Goal: Task Accomplishment & Management: Complete application form

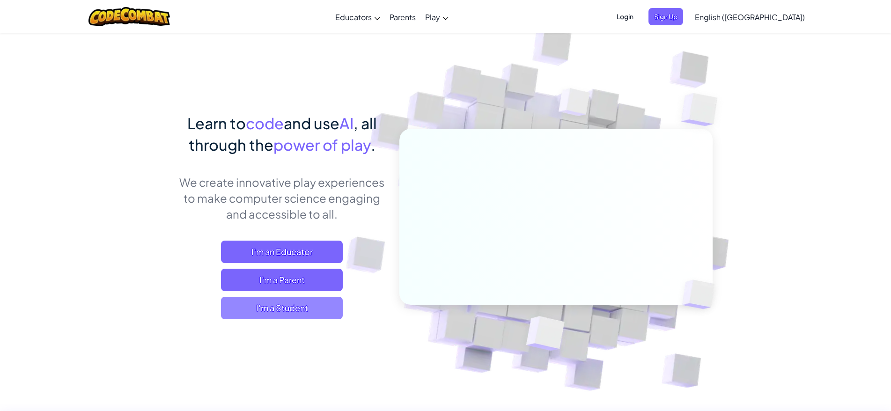
click at [285, 310] on span "I'm a Student" at bounding box center [282, 308] width 122 height 22
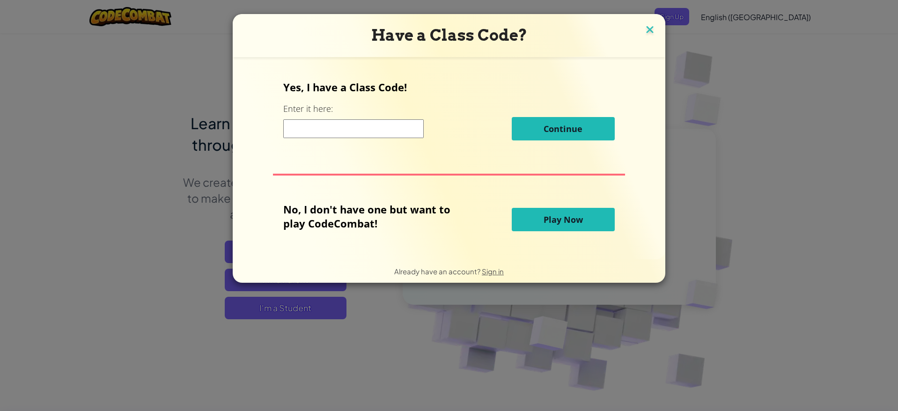
click at [646, 26] on img at bounding box center [650, 30] width 12 height 14
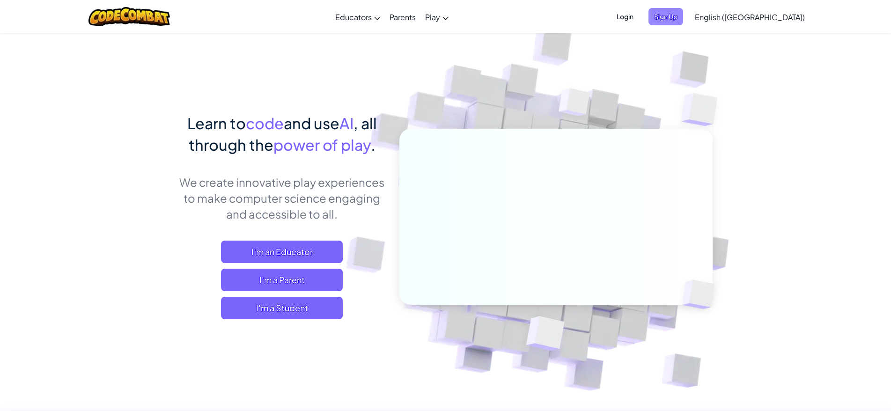
click at [683, 8] on span "Sign Up" at bounding box center [666, 16] width 35 height 17
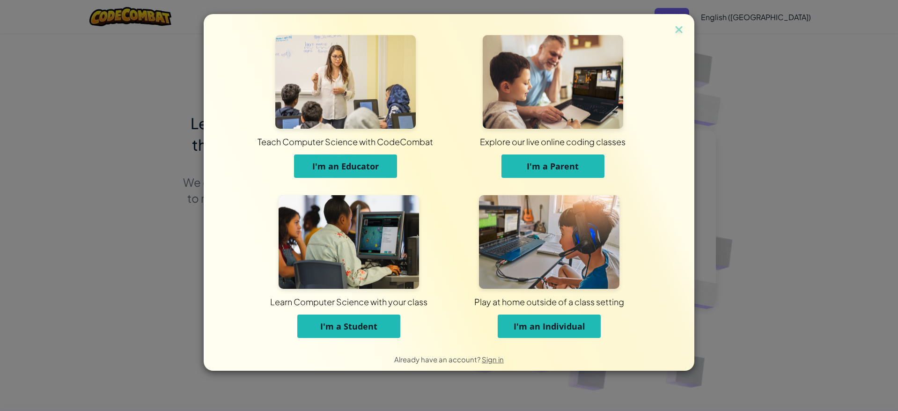
click at [552, 165] on span "I'm a Parent" at bounding box center [553, 166] width 52 height 11
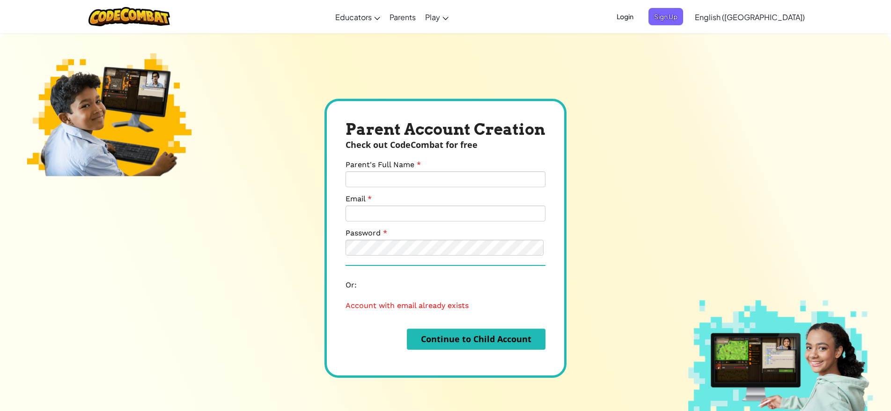
click at [639, 18] on span "Login" at bounding box center [625, 16] width 28 height 17
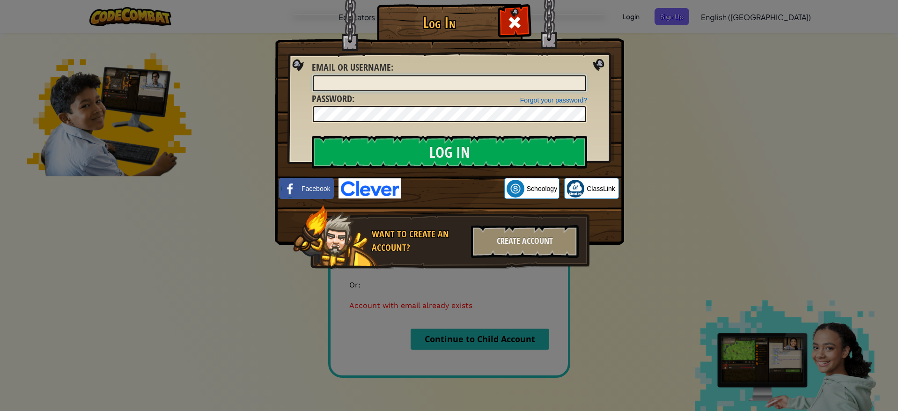
click at [450, 83] on input "Email or Username :" at bounding box center [450, 83] width 274 height 16
click at [533, 98] on link "Forgot your password?" at bounding box center [553, 99] width 67 height 7
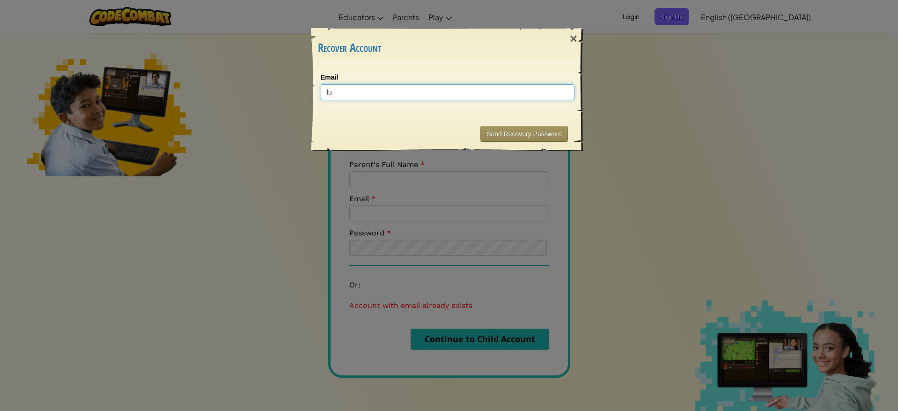
type input "lunathris@gmail.com"
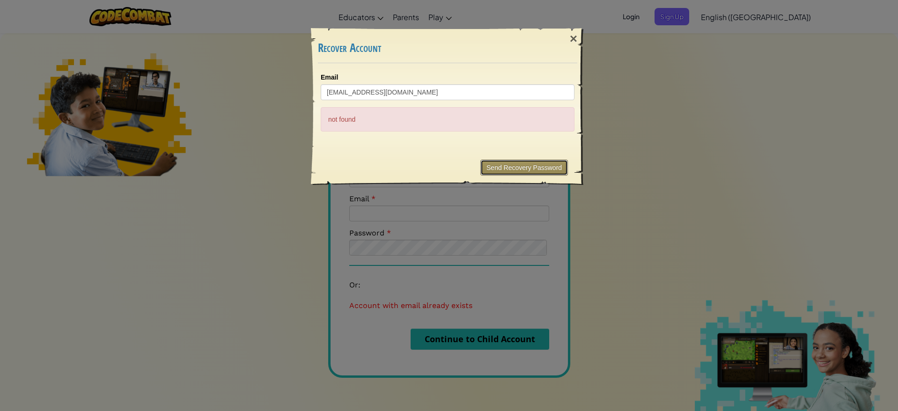
click at [503, 163] on button "Send Recovery Password" at bounding box center [525, 168] width 88 height 16
click at [576, 41] on div "×" at bounding box center [574, 38] width 22 height 27
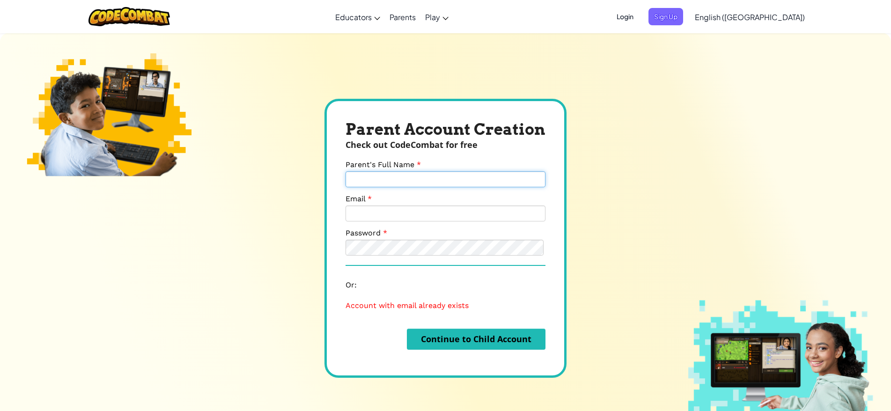
click at [456, 179] on input "Parent's Full Name" at bounding box center [446, 179] width 200 height 16
type input "Alexey"
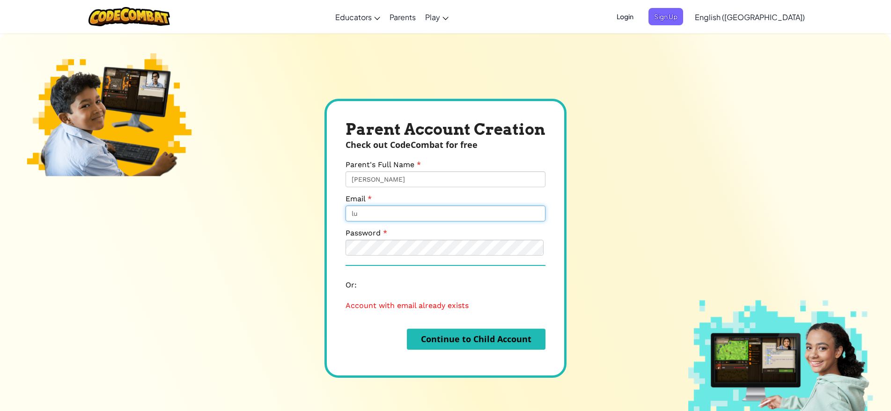
type input "lunathris@gmail.com"
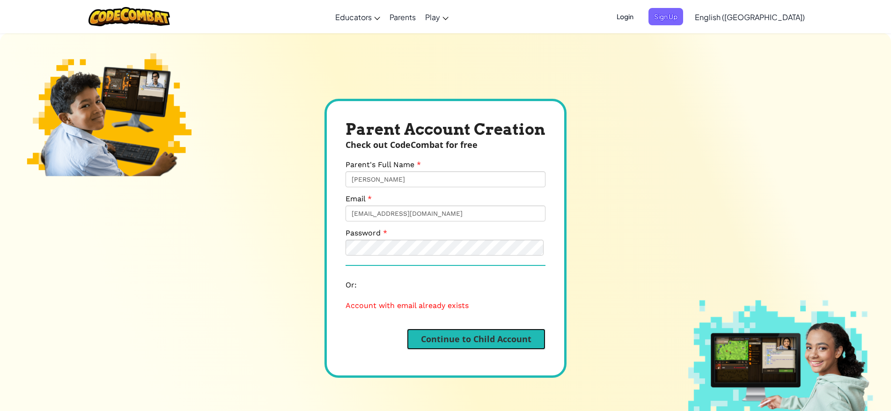
click at [483, 339] on button "Continue to Child Account" at bounding box center [476, 339] width 139 height 21
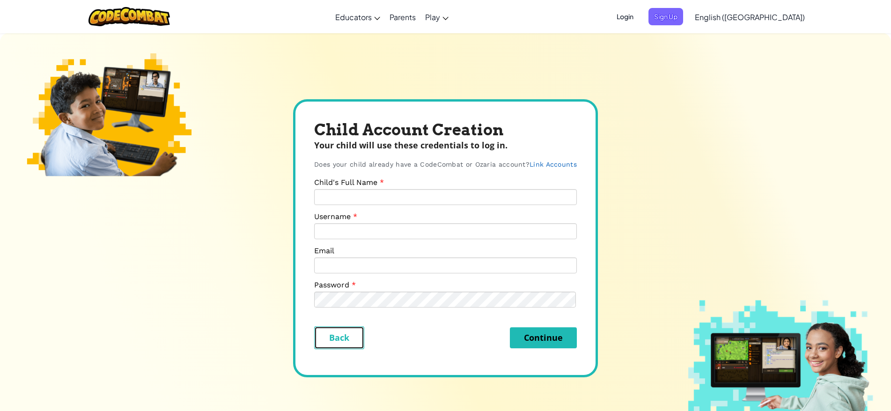
click at [338, 341] on button "Back" at bounding box center [339, 337] width 50 height 23
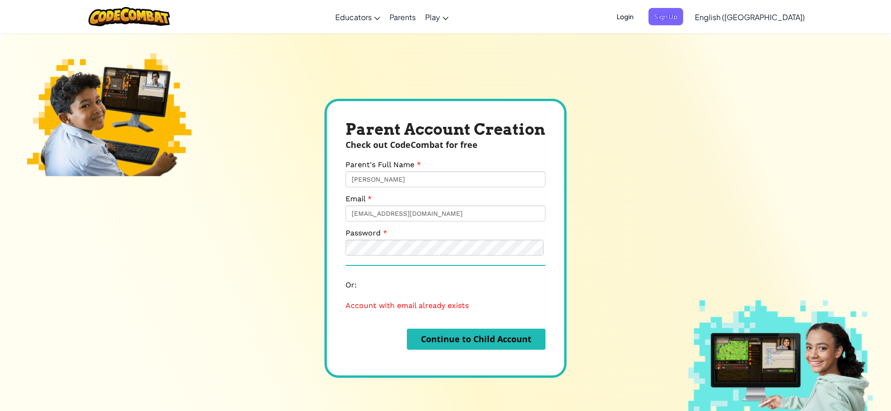
click at [639, 18] on span "Login" at bounding box center [625, 16] width 28 height 17
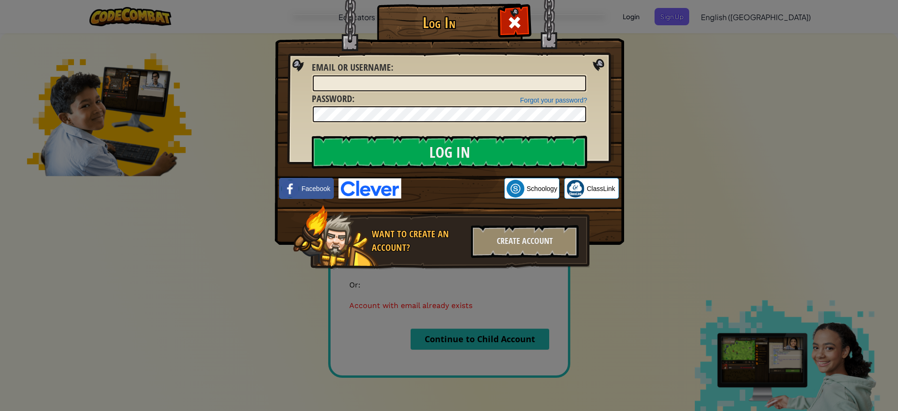
click at [678, 58] on div "Log In Unknown Error Email or Username : Forgot your password? Password : Log I…" at bounding box center [449, 205] width 898 height 411
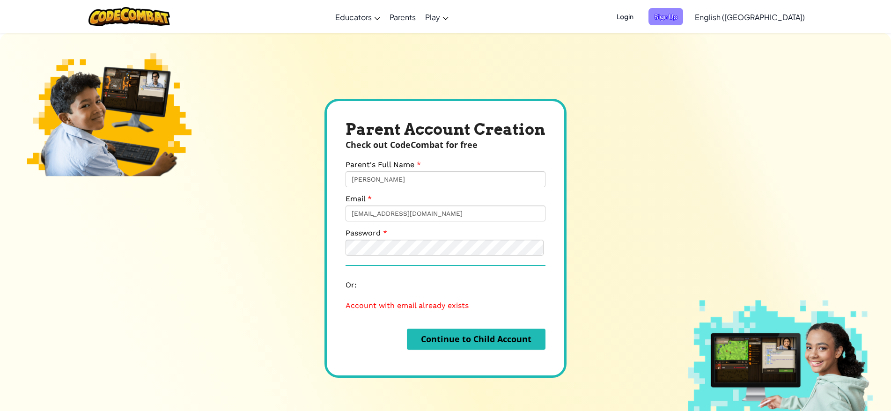
click at [683, 17] on span "Sign Up" at bounding box center [666, 16] width 35 height 17
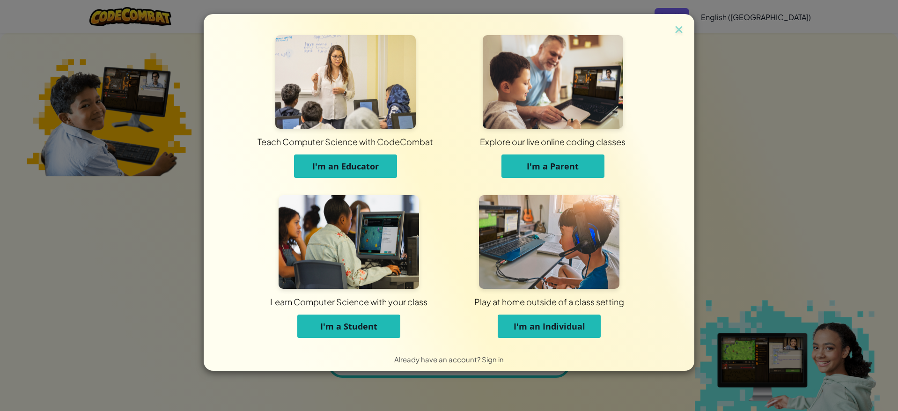
click at [343, 333] on button "I'm a Student" at bounding box center [348, 326] width 103 height 23
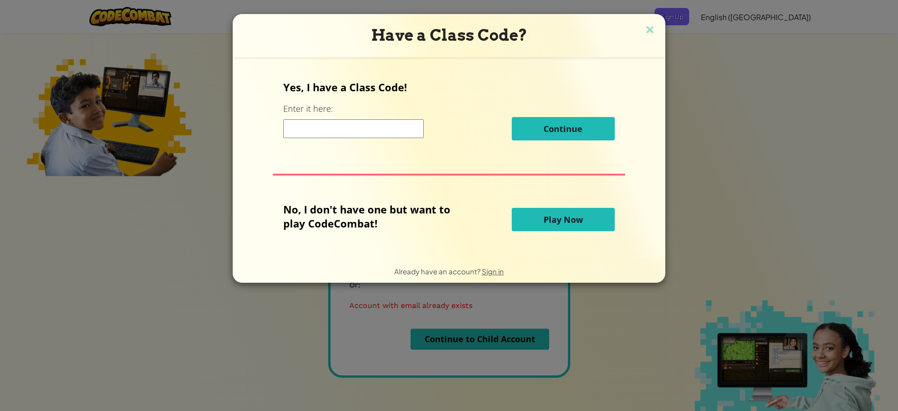
click at [568, 217] on span "Play Now" at bounding box center [563, 219] width 39 height 11
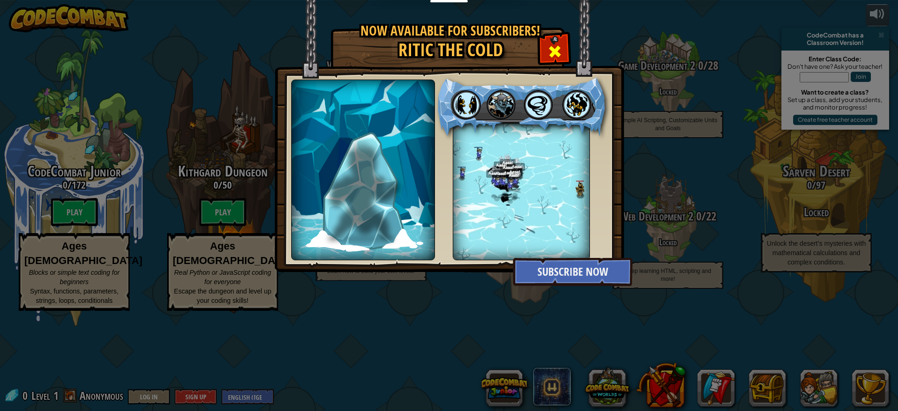
click at [551, 55] on span at bounding box center [555, 51] width 15 height 15
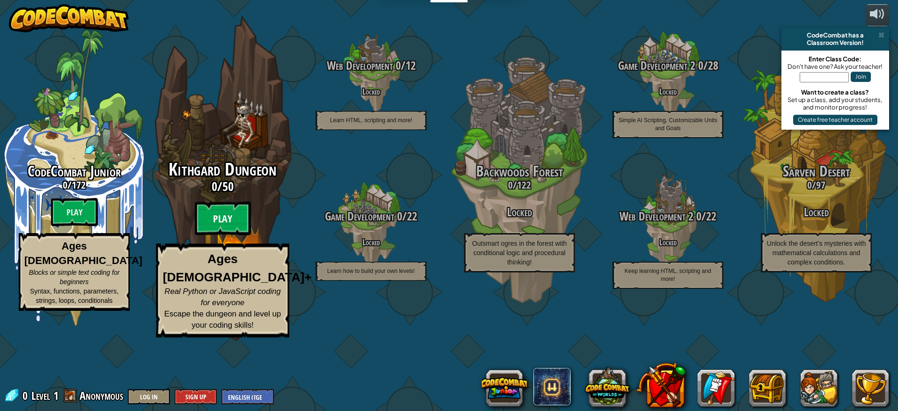
click at [225, 236] on btn "Play" at bounding box center [223, 219] width 56 height 34
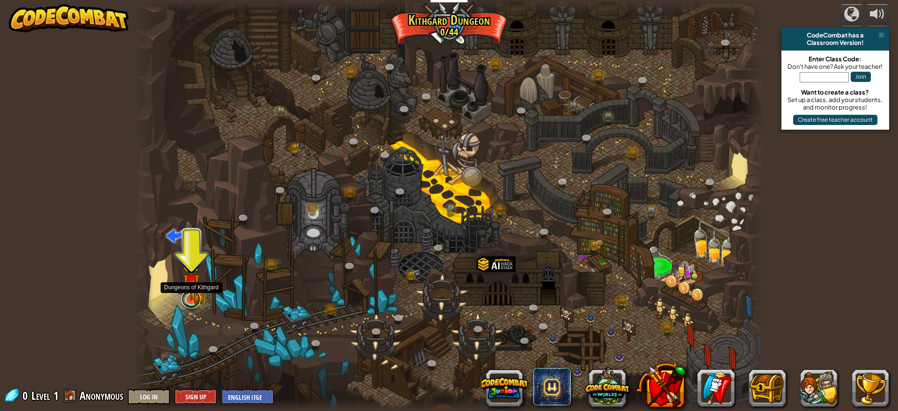
click at [194, 305] on link at bounding box center [191, 299] width 19 height 19
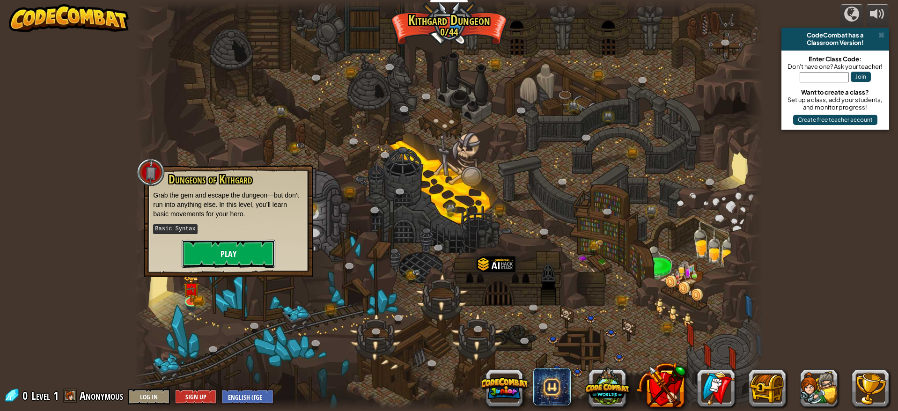
click at [222, 260] on button "Play" at bounding box center [229, 254] width 94 height 28
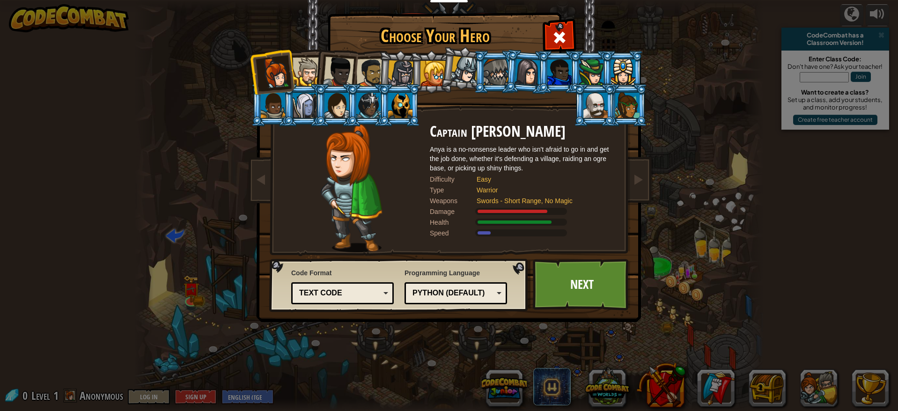
click at [370, 72] on div at bounding box center [370, 73] width 29 height 29
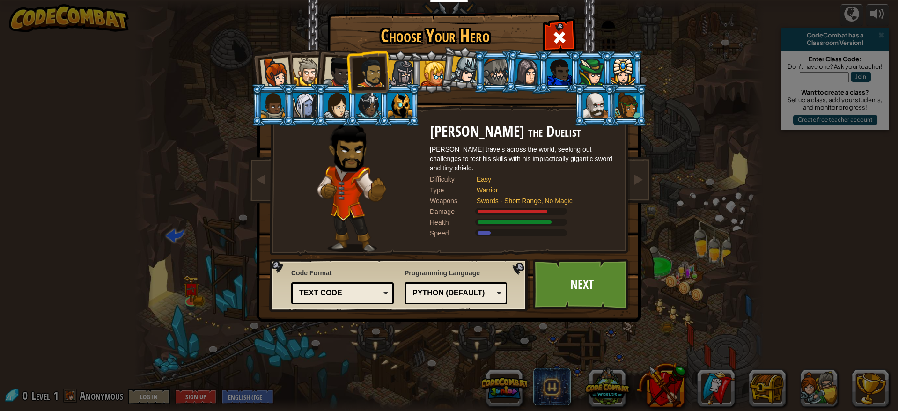
click at [395, 71] on div at bounding box center [401, 73] width 27 height 27
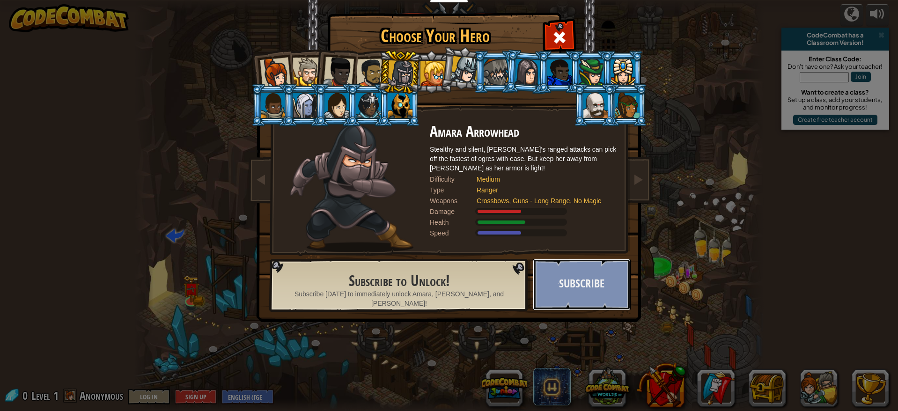
click at [565, 280] on button "Subscribe" at bounding box center [582, 285] width 98 height 52
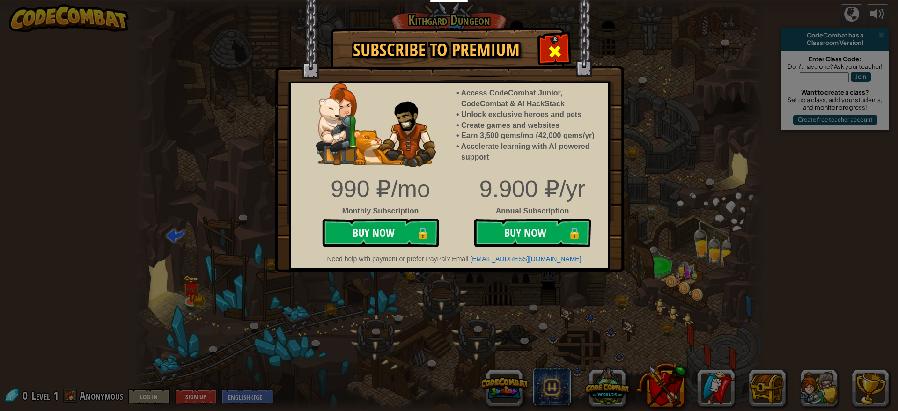
click at [552, 49] on span at bounding box center [555, 51] width 15 height 15
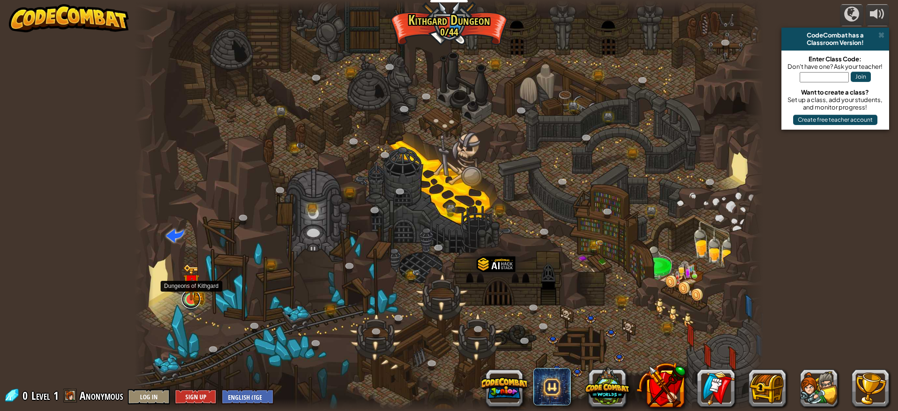
click at [192, 301] on link at bounding box center [191, 299] width 19 height 19
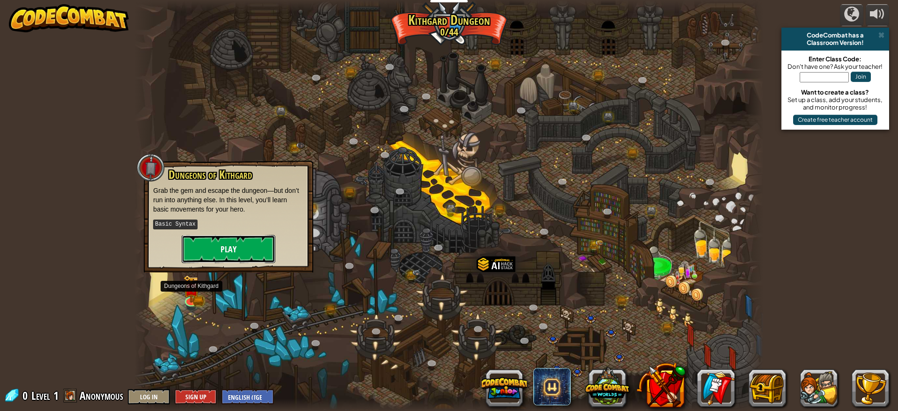
click at [226, 254] on button "Play" at bounding box center [229, 249] width 94 height 28
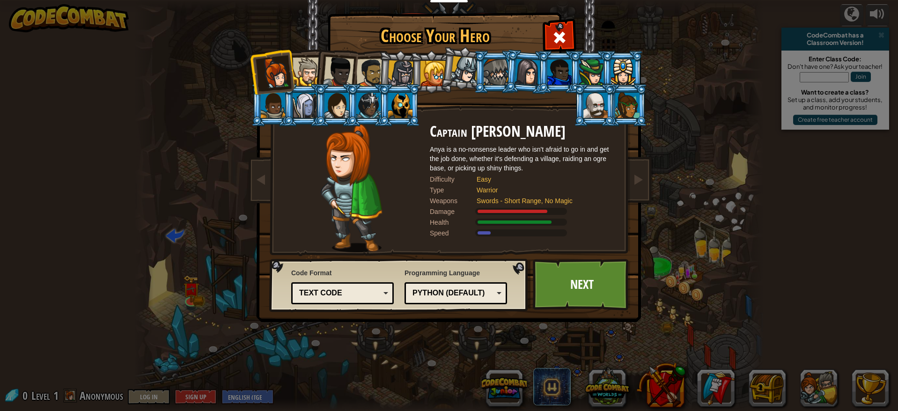
click at [307, 75] on div at bounding box center [307, 72] width 29 height 29
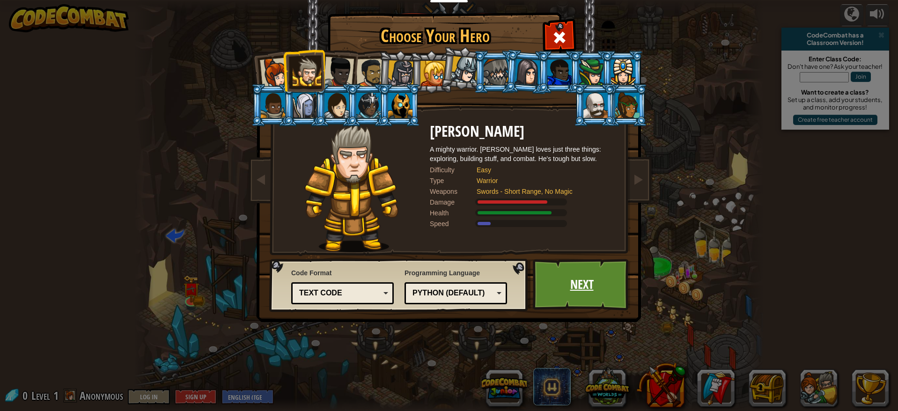
click at [586, 275] on link "Next" at bounding box center [582, 285] width 98 height 52
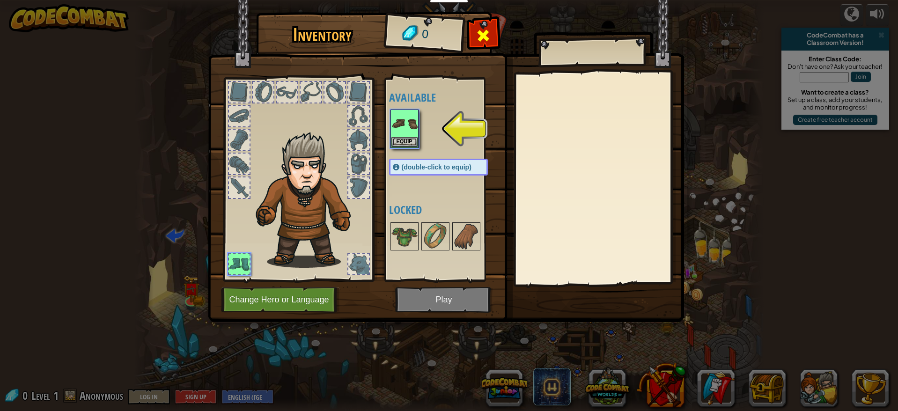
click at [490, 39] on span at bounding box center [483, 35] width 15 height 15
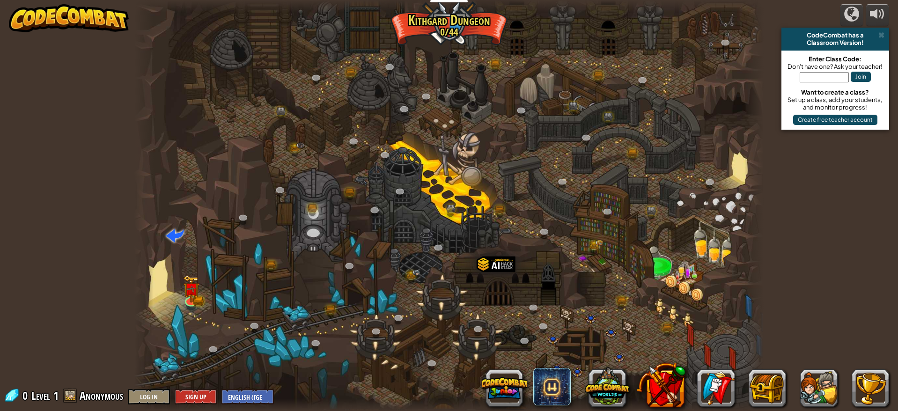
click at [180, 308] on div at bounding box center [448, 205] width 629 height 411
click at [197, 300] on img at bounding box center [191, 282] width 16 height 37
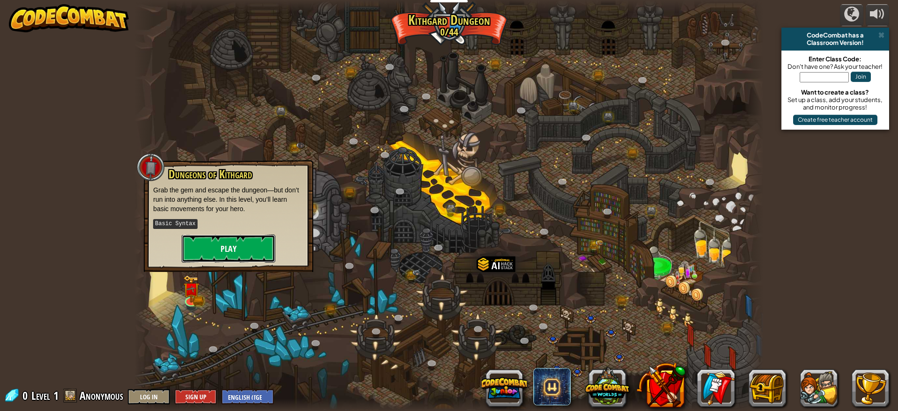
click at [241, 245] on button "Play" at bounding box center [229, 249] width 94 height 28
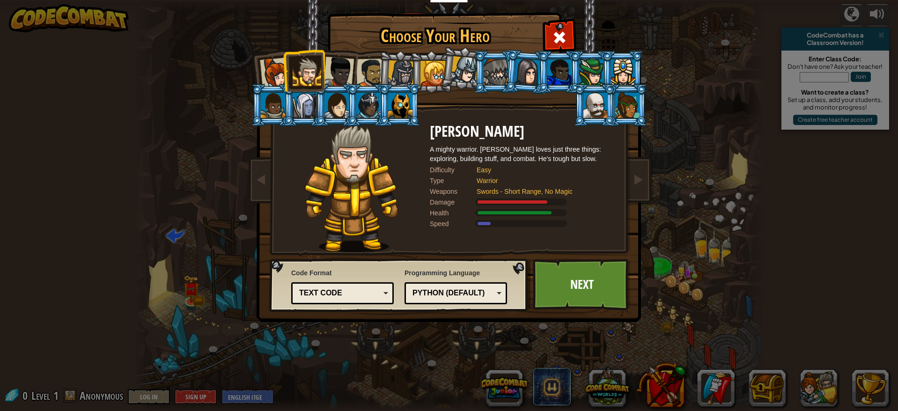
click at [271, 73] on div at bounding box center [275, 73] width 31 height 31
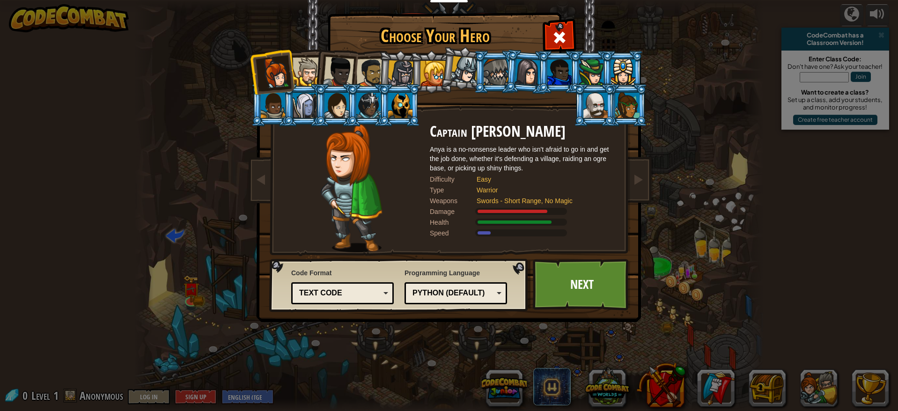
click at [349, 68] on div at bounding box center [338, 72] width 31 height 31
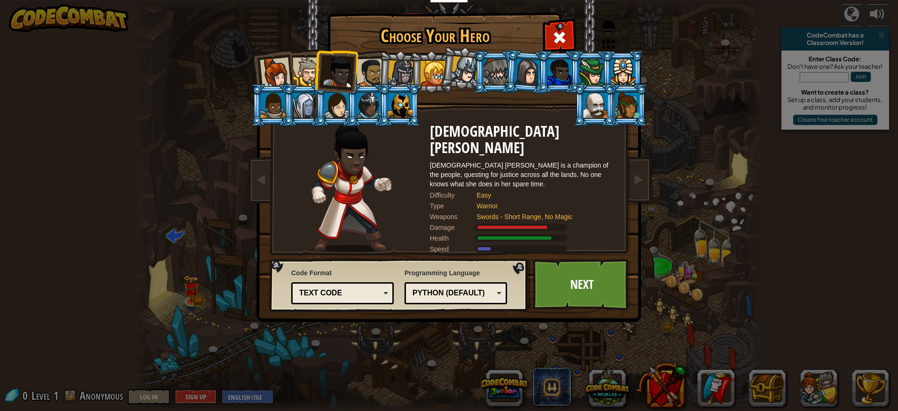
click at [363, 72] on div at bounding box center [370, 73] width 29 height 29
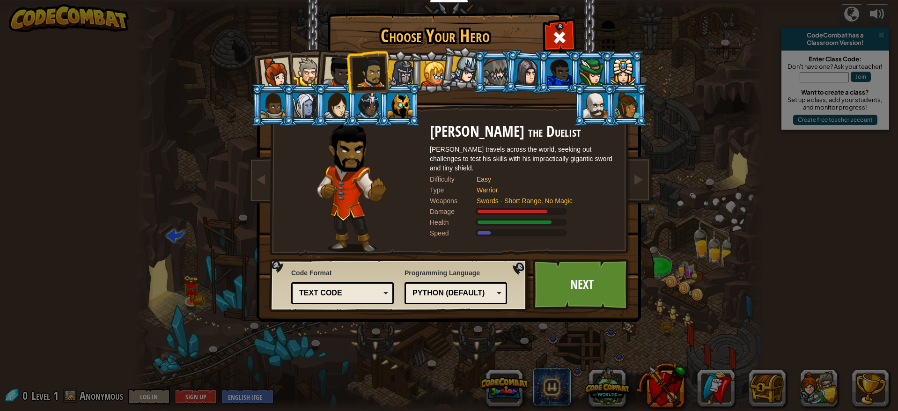
click at [305, 72] on div at bounding box center [307, 72] width 29 height 29
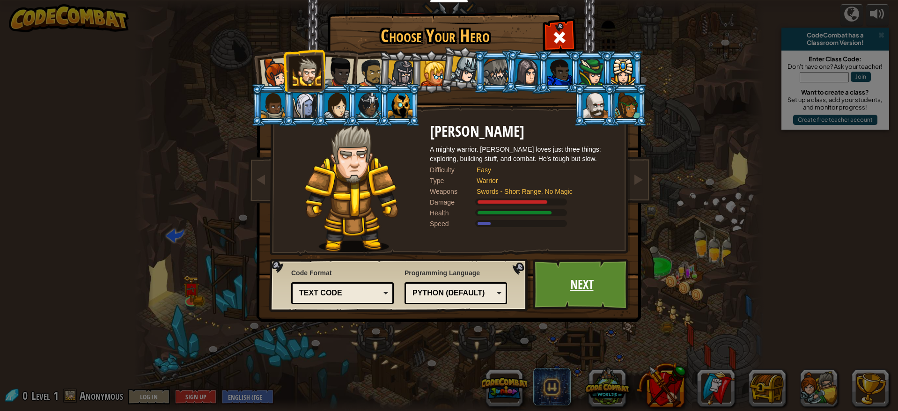
click at [558, 292] on link "Next" at bounding box center [582, 285] width 98 height 52
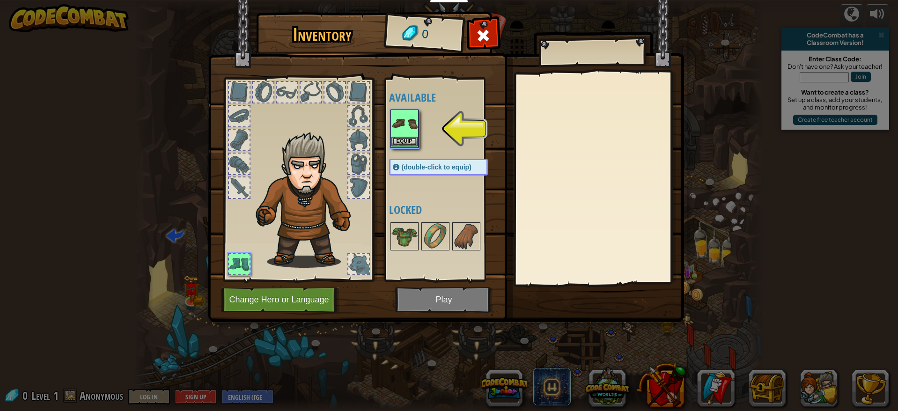
click at [411, 135] on img at bounding box center [405, 124] width 26 height 26
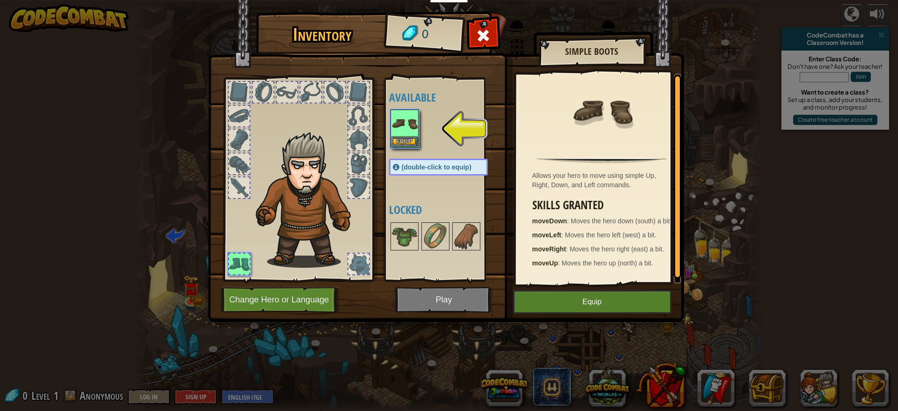
click at [406, 129] on img at bounding box center [405, 124] width 26 height 26
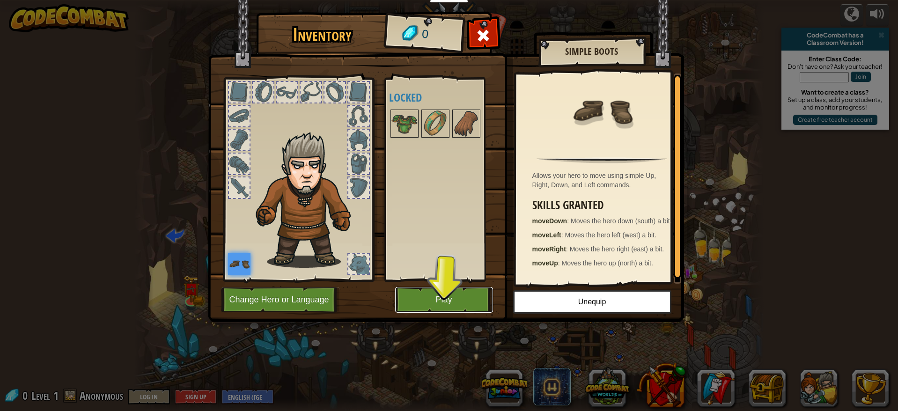
click at [441, 300] on button "Play" at bounding box center [444, 300] width 98 height 26
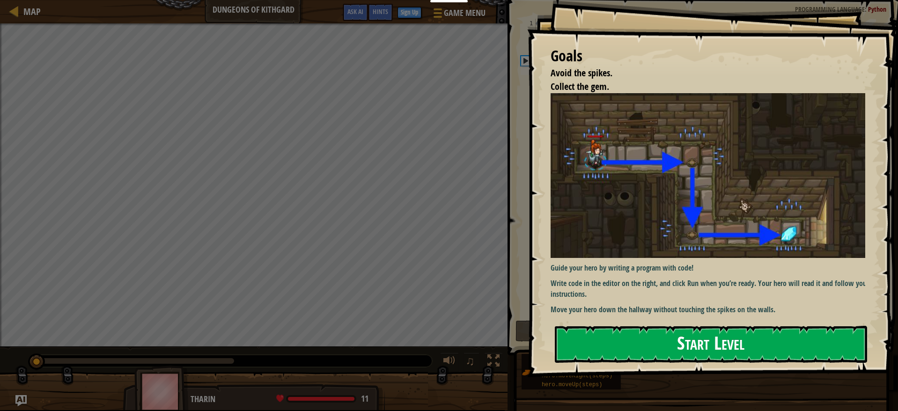
click at [661, 354] on button "Start Level" at bounding box center [711, 344] width 312 height 37
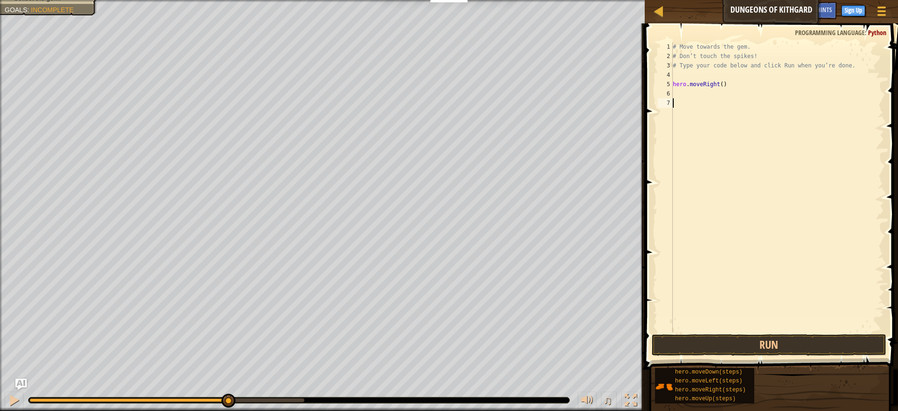
scroll to position [4, 0]
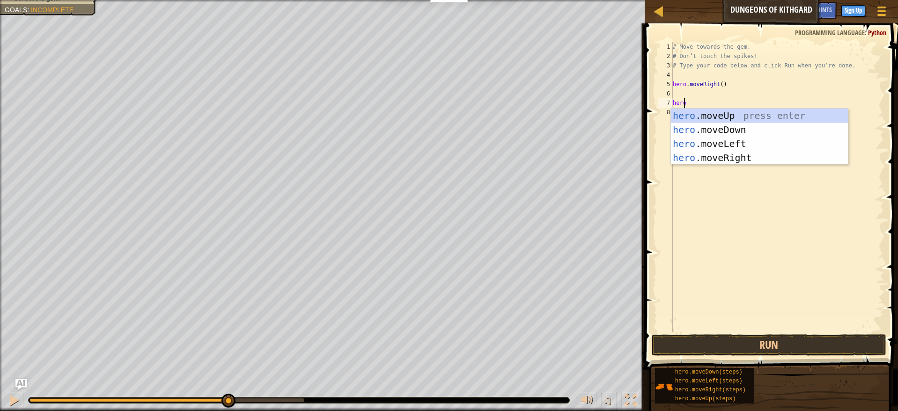
type textarea "hero."
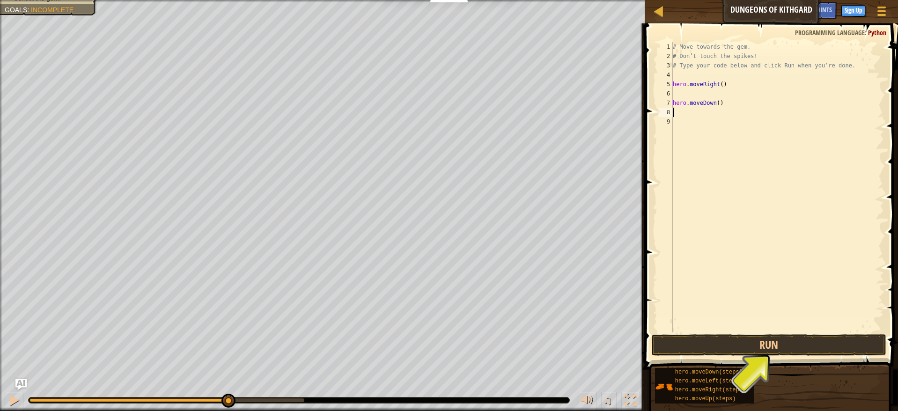
type textarea "hero.moveDown()"
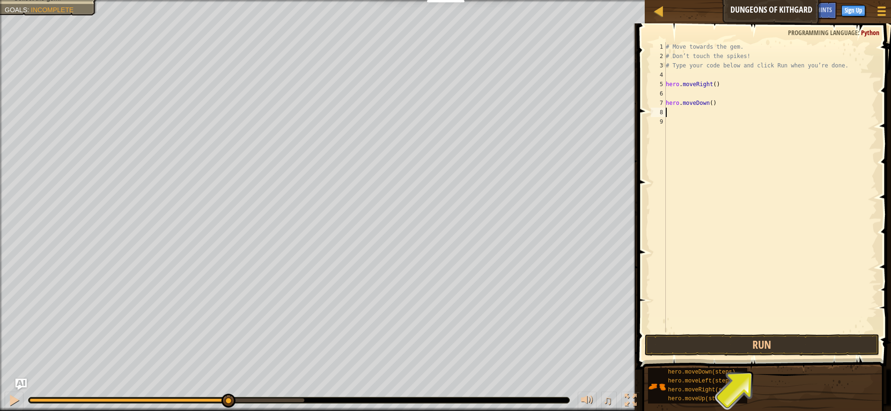
type textarea "hero.moveDown()"
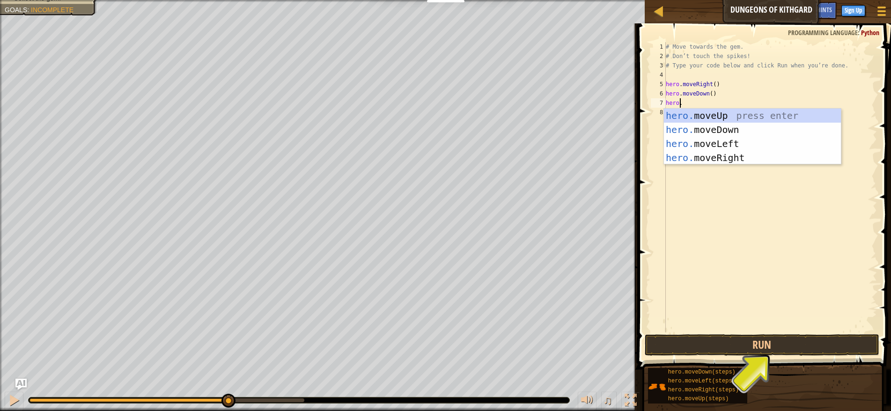
scroll to position [4, 1]
type textarea "hero.M"
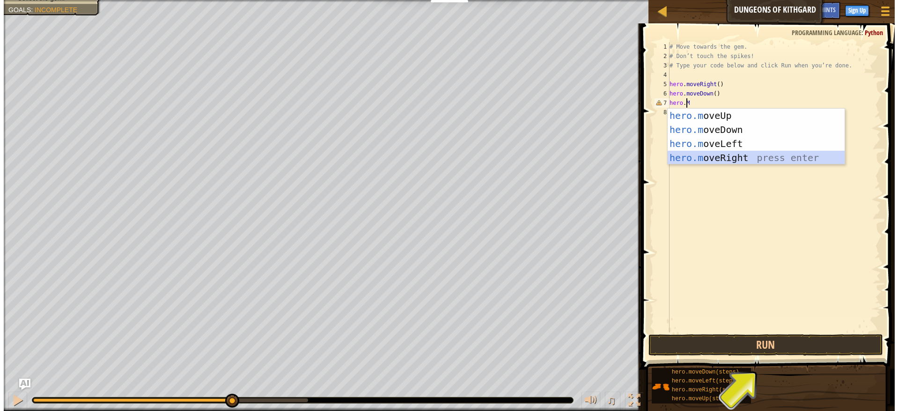
scroll to position [4, 0]
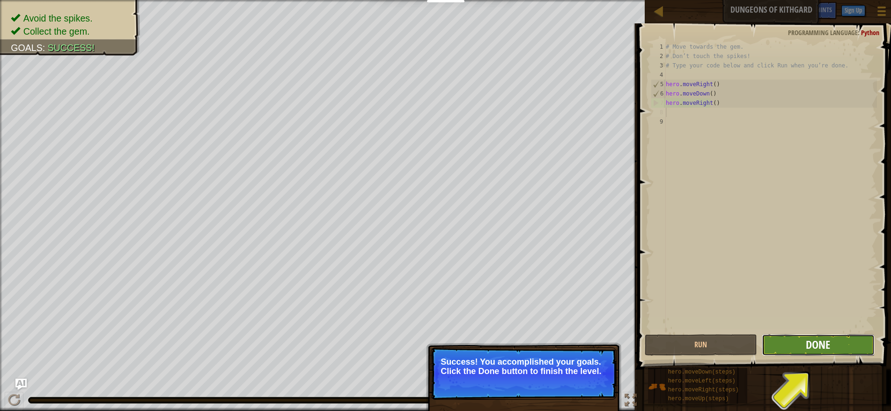
click at [808, 349] on span "Done" at bounding box center [818, 344] width 24 height 15
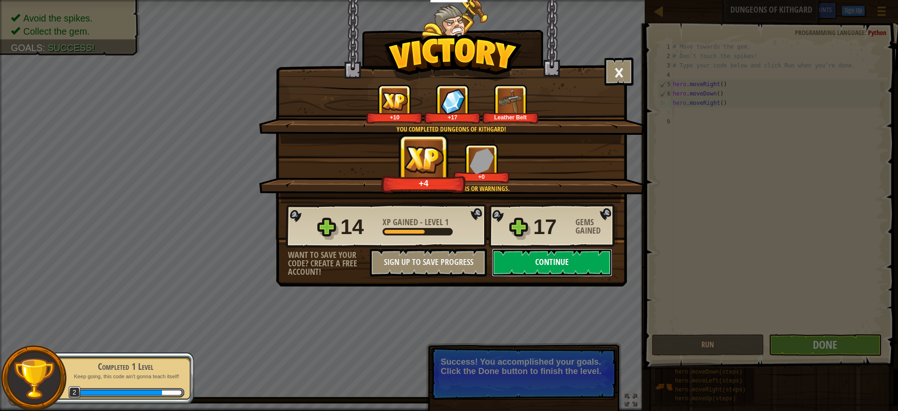
click at [551, 262] on button "Continue" at bounding box center [552, 263] width 121 height 28
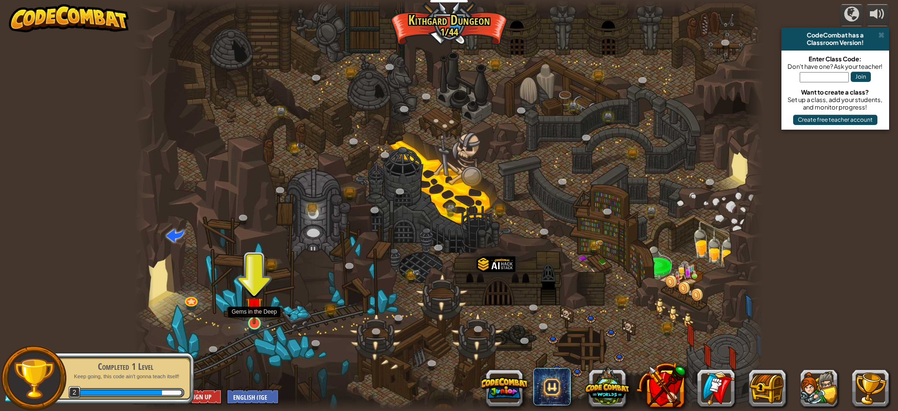
click at [252, 323] on img at bounding box center [254, 306] width 16 height 38
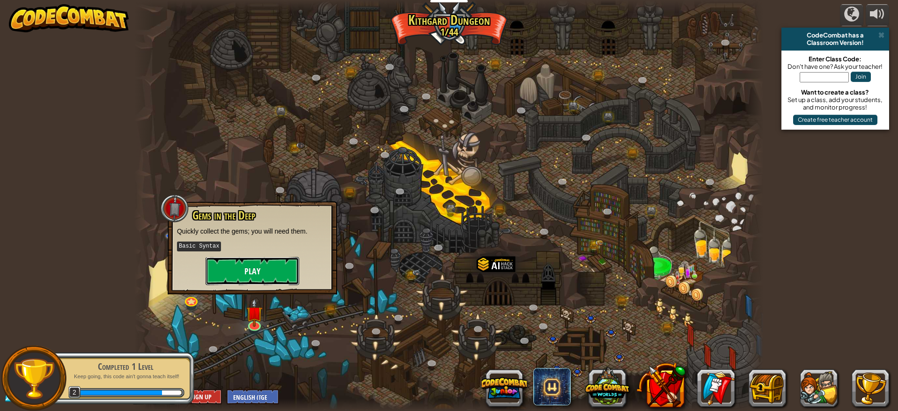
click at [279, 275] on button "Play" at bounding box center [253, 271] width 94 height 28
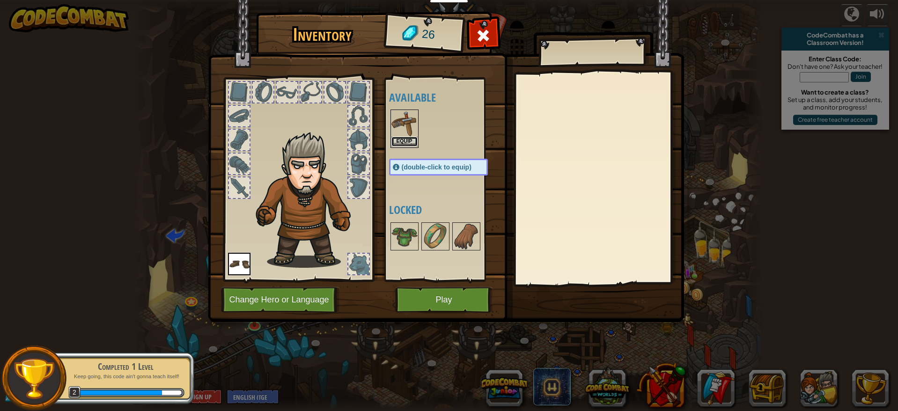
click at [406, 141] on button "Equip" at bounding box center [405, 142] width 26 height 10
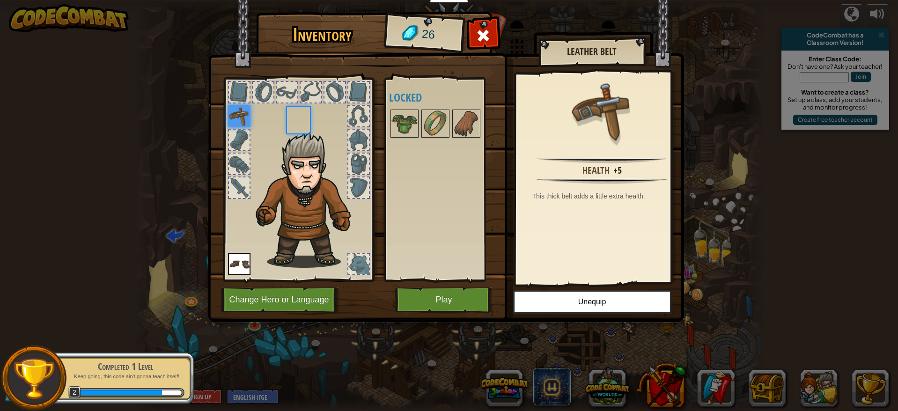
click at [406, 1] on body "Educators Create Free Account School & District Solutions Teacher Toolkit Previ…" at bounding box center [449, 0] width 898 height 1
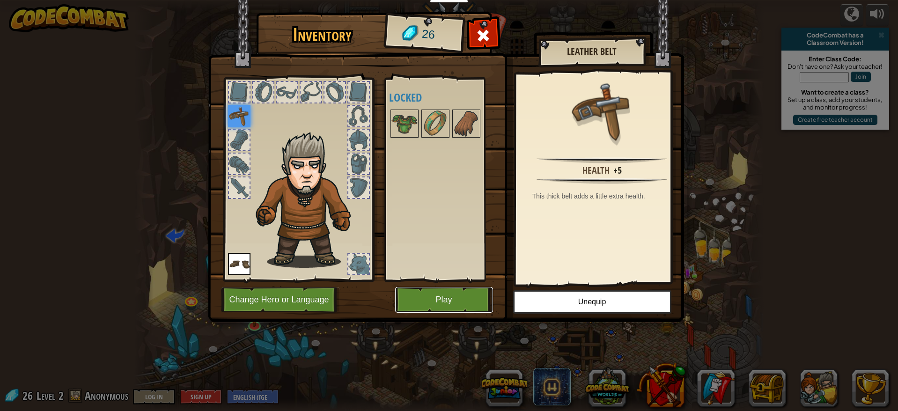
click at [463, 294] on button "Play" at bounding box center [444, 300] width 98 height 26
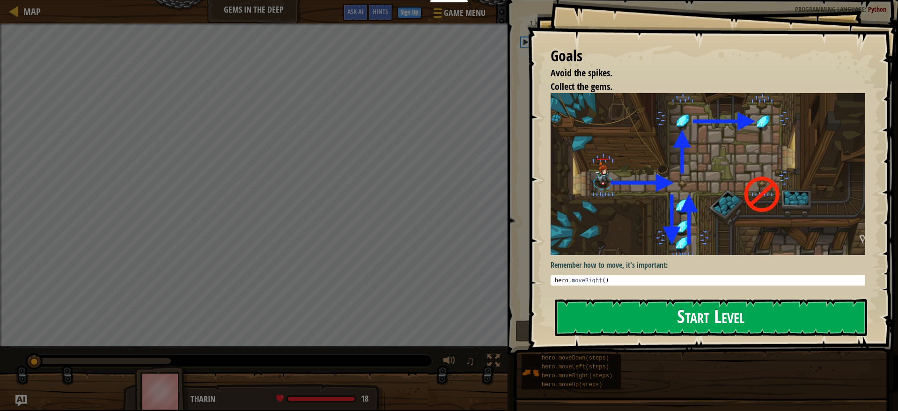
click at [652, 321] on button "Start Level" at bounding box center [711, 317] width 312 height 37
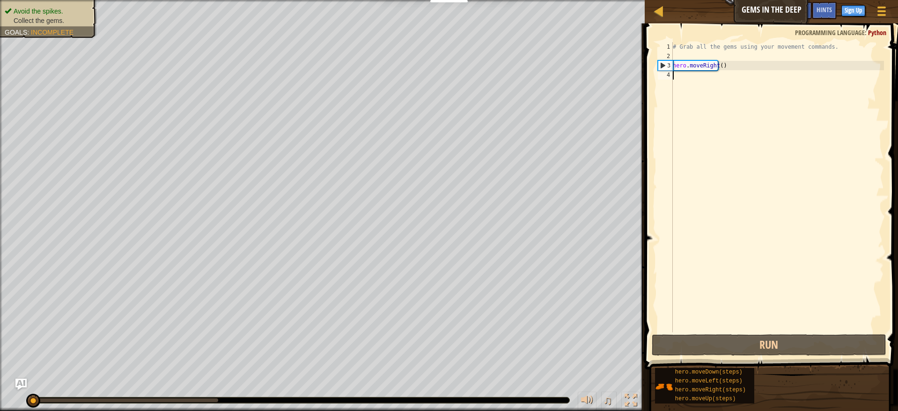
scroll to position [4, 0]
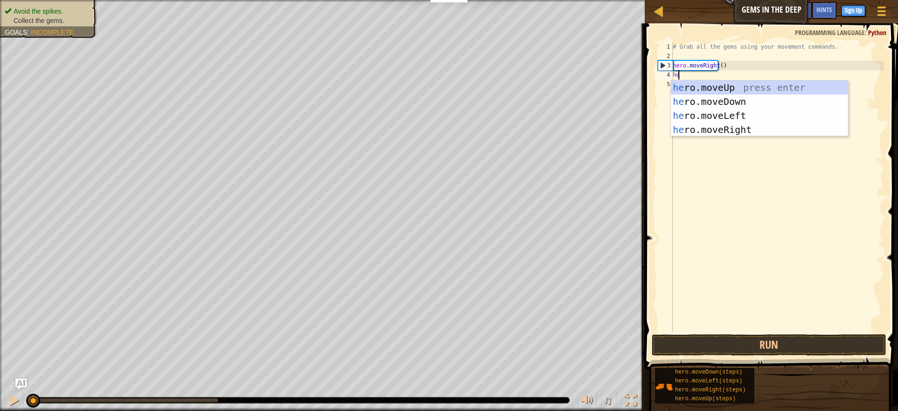
type textarea "her"
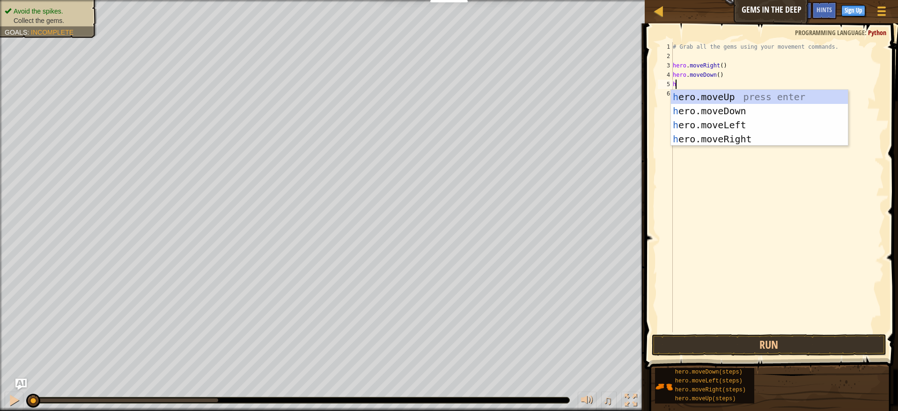
type textarea "her"
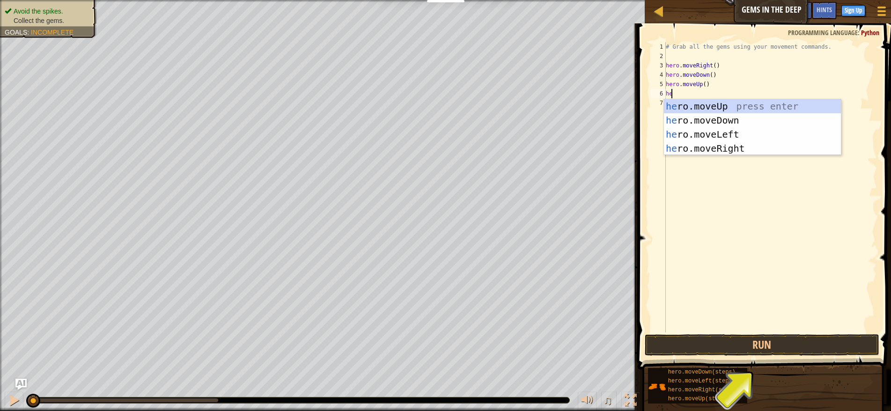
type textarea "her"
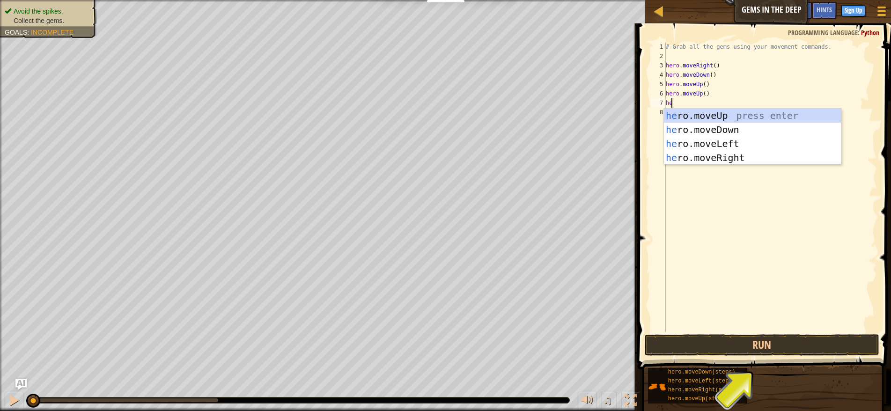
type textarea "her"
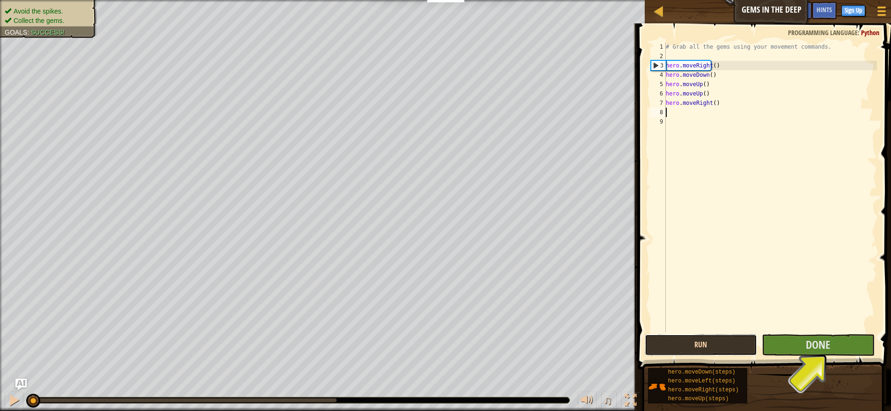
click at [717, 348] on button "Run" at bounding box center [701, 345] width 113 height 22
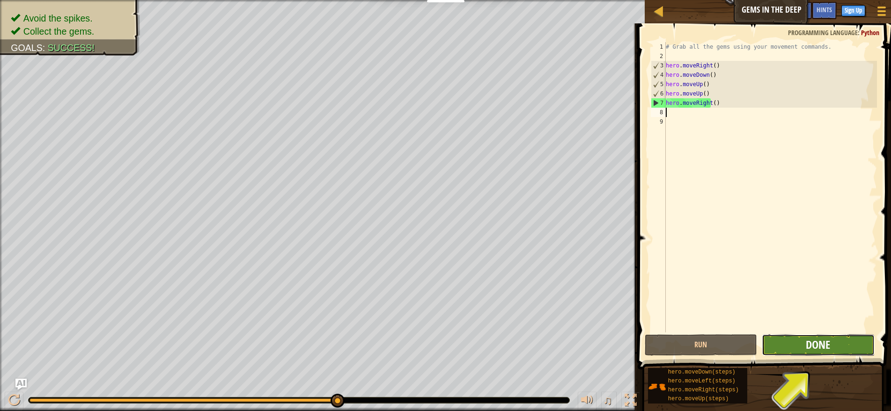
click at [812, 345] on span "Done" at bounding box center [818, 344] width 24 height 15
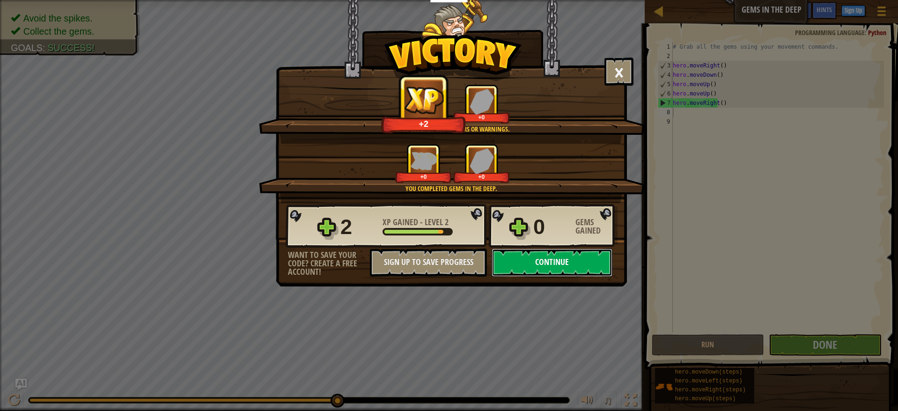
click at [574, 266] on button "Continue" at bounding box center [552, 263] width 121 height 28
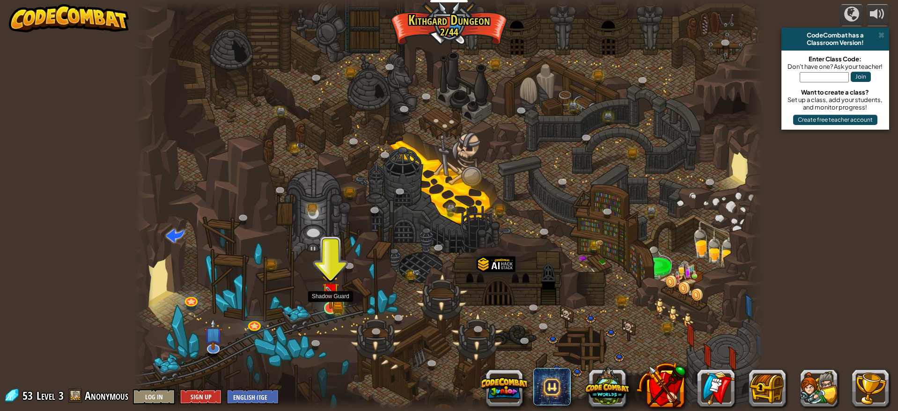
click at [328, 296] on img at bounding box center [331, 292] width 10 height 10
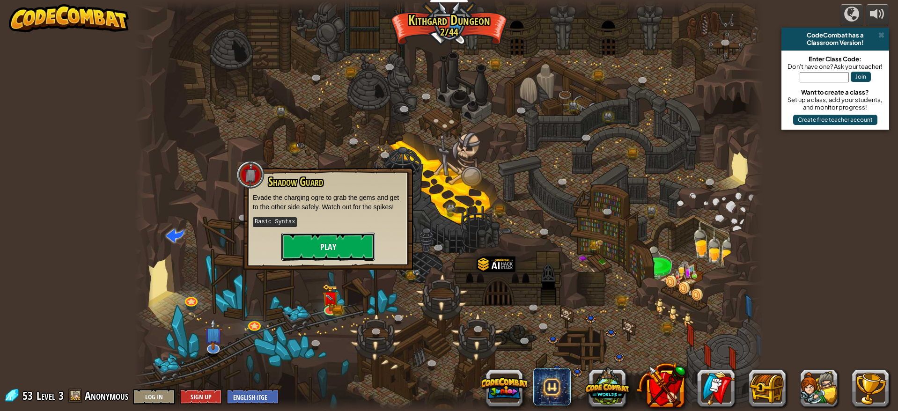
click at [351, 251] on button "Play" at bounding box center [328, 247] width 94 height 28
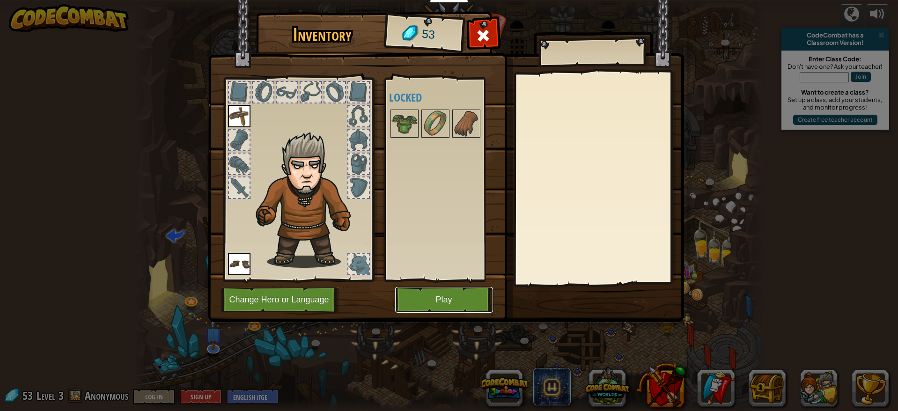
click at [438, 304] on button "Play" at bounding box center [444, 300] width 98 height 26
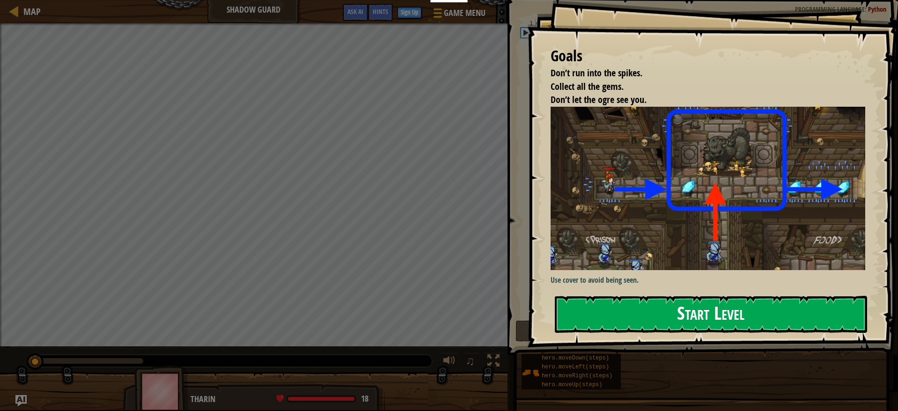
click at [654, 318] on button "Start Level" at bounding box center [711, 314] width 312 height 37
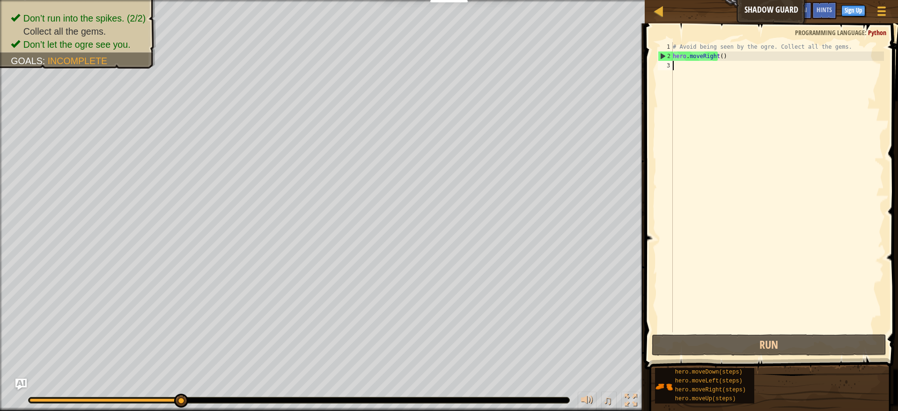
scroll to position [4, 0]
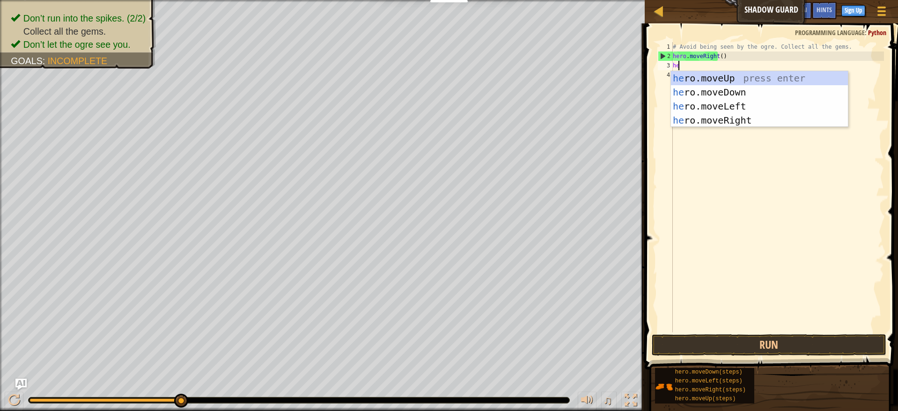
type textarea "her"
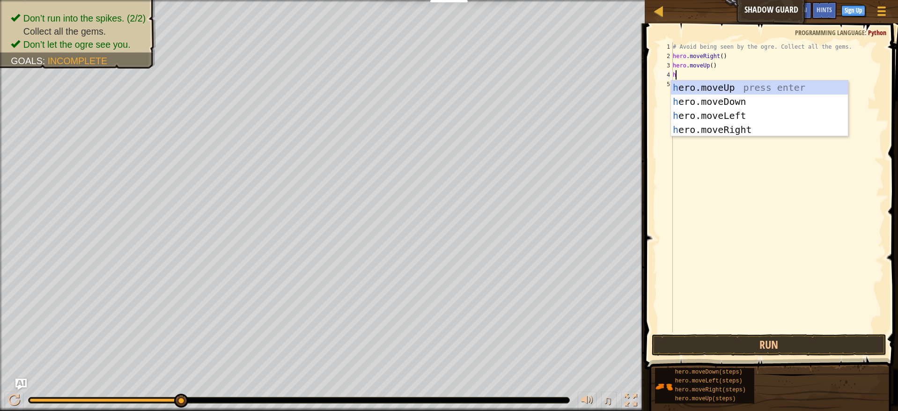
type textarea "her"
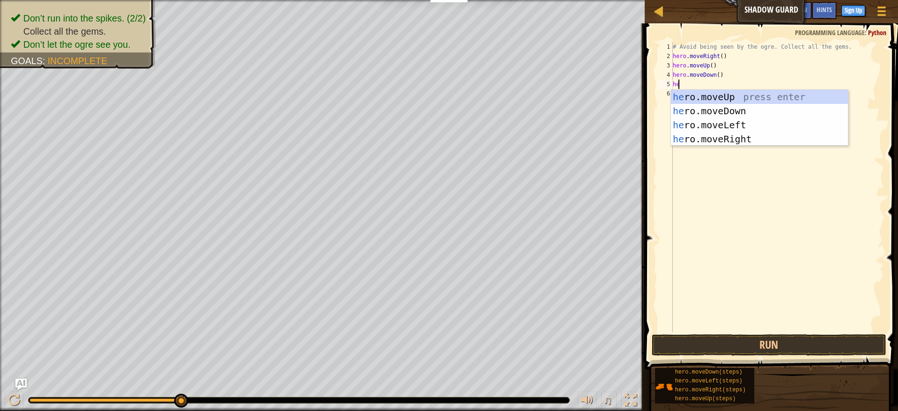
type textarea "her"
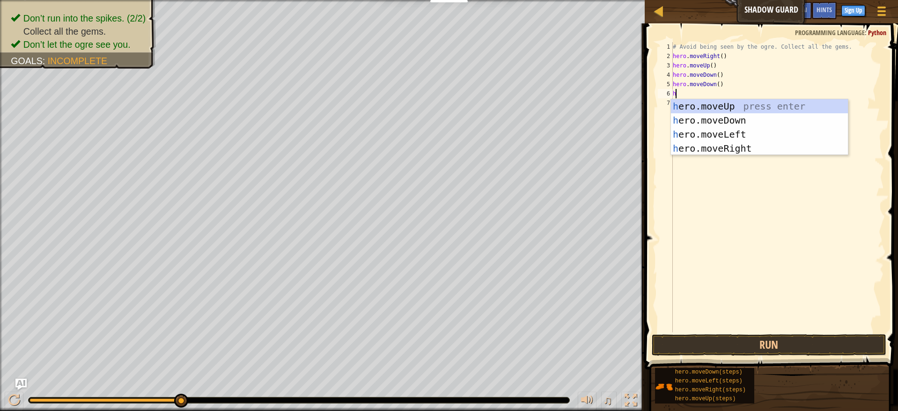
type textarea "her"
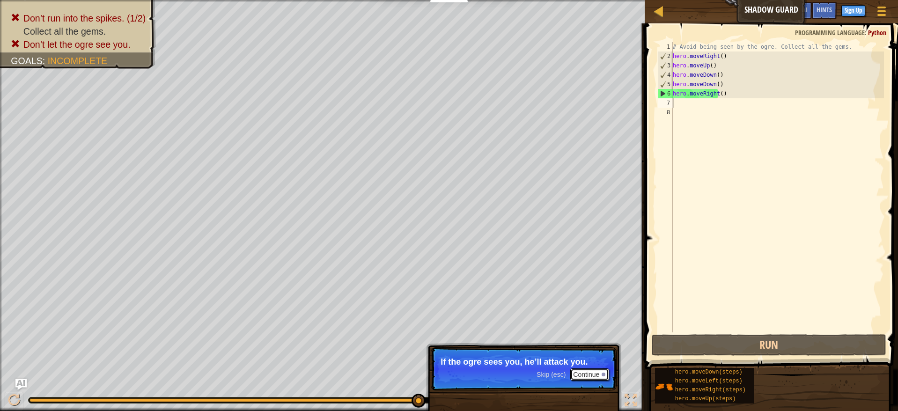
click at [587, 377] on button "Continue" at bounding box center [589, 375] width 39 height 12
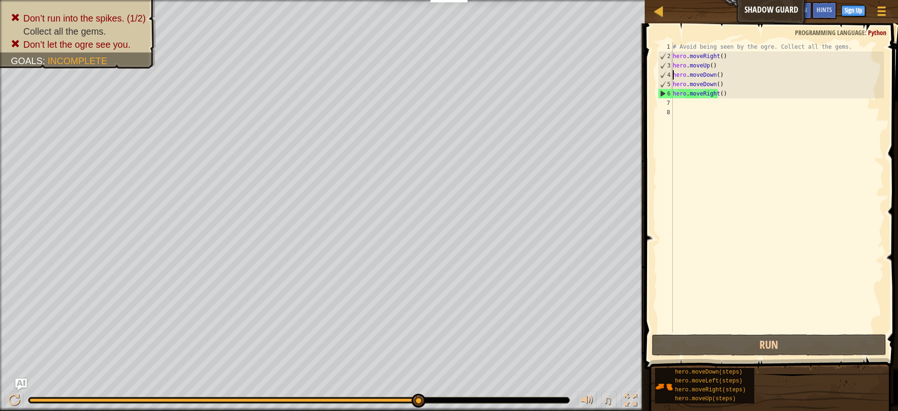
click at [741, 68] on div "# Avoid being seen by the ogre. Collect all the gems. hero . moveRight ( ) hero…" at bounding box center [777, 196] width 213 height 309
type textarea "hero.moveUp()"
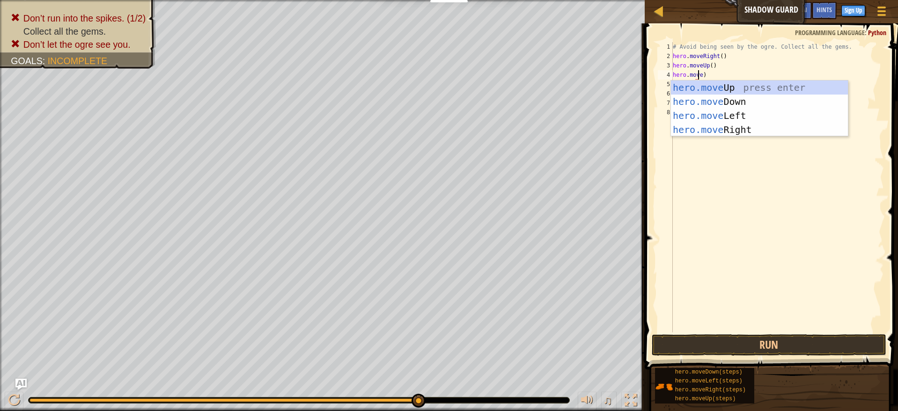
scroll to position [4, 2]
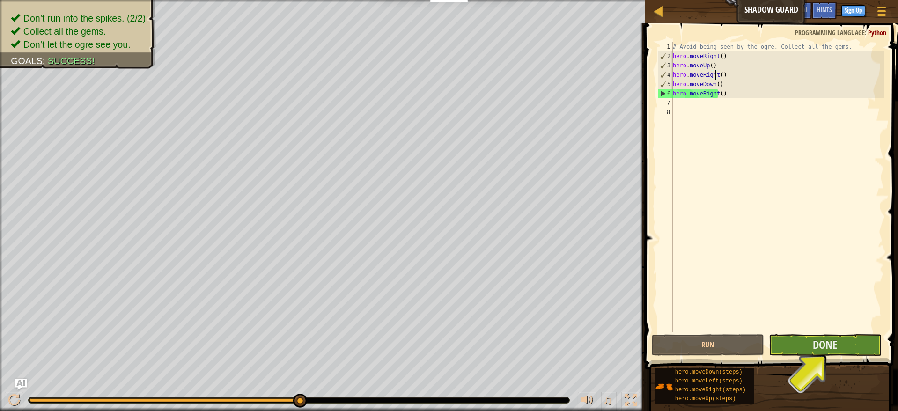
type textarea "hero.moveRight()"
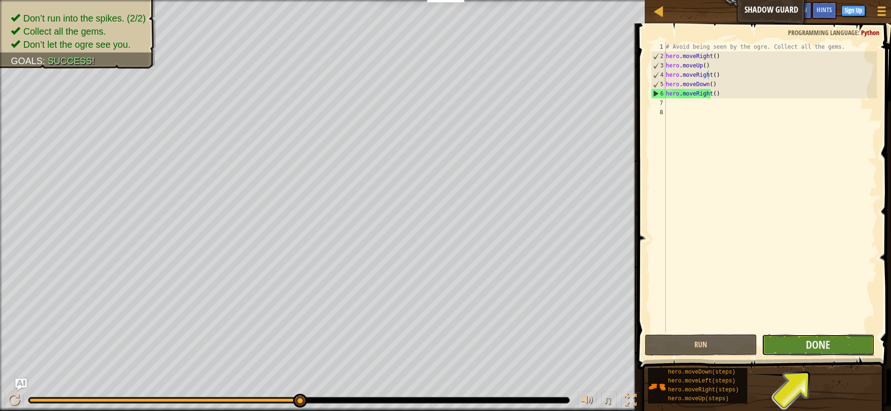
click at [836, 352] on button "Done" at bounding box center [818, 345] width 113 height 22
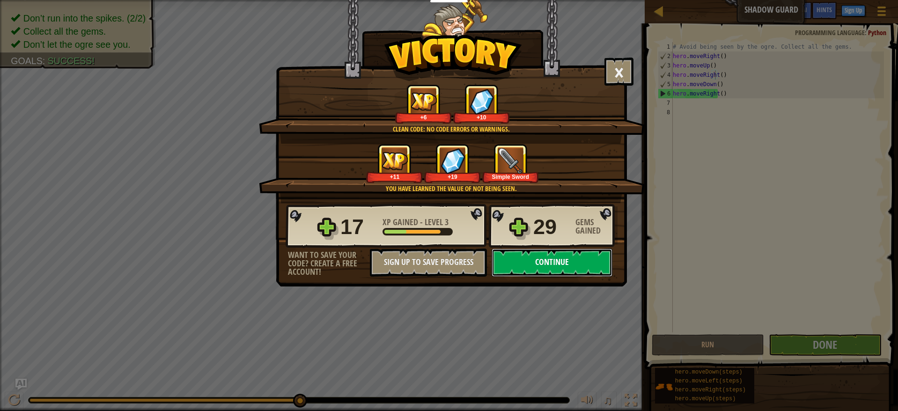
click at [534, 260] on button "Continue" at bounding box center [552, 263] width 121 height 28
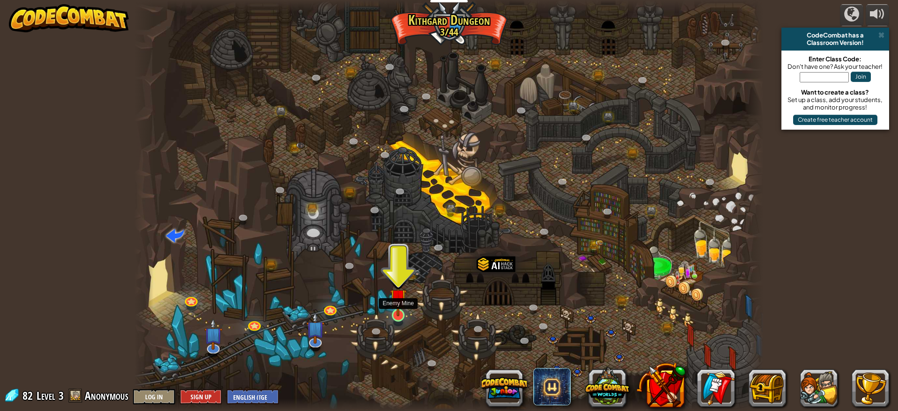
click at [402, 315] on img at bounding box center [398, 297] width 16 height 38
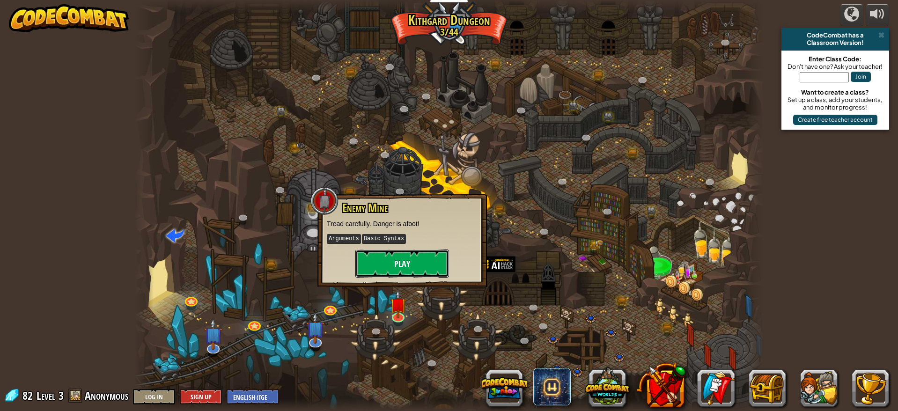
click at [423, 262] on button "Play" at bounding box center [402, 264] width 94 height 28
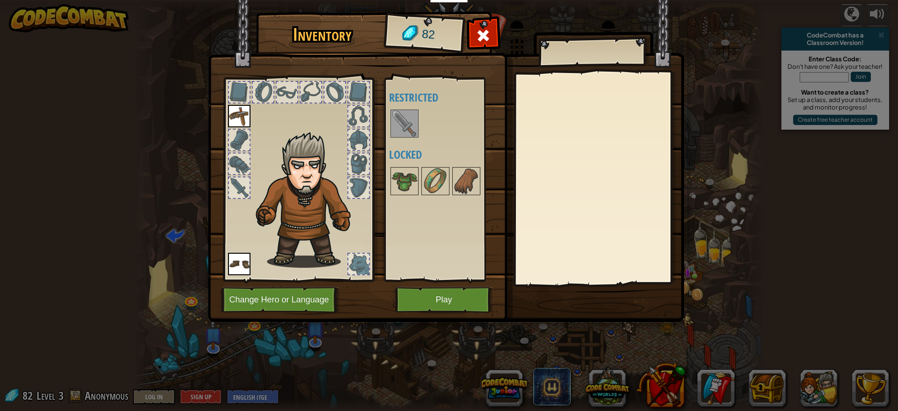
click at [410, 130] on img at bounding box center [405, 124] width 26 height 26
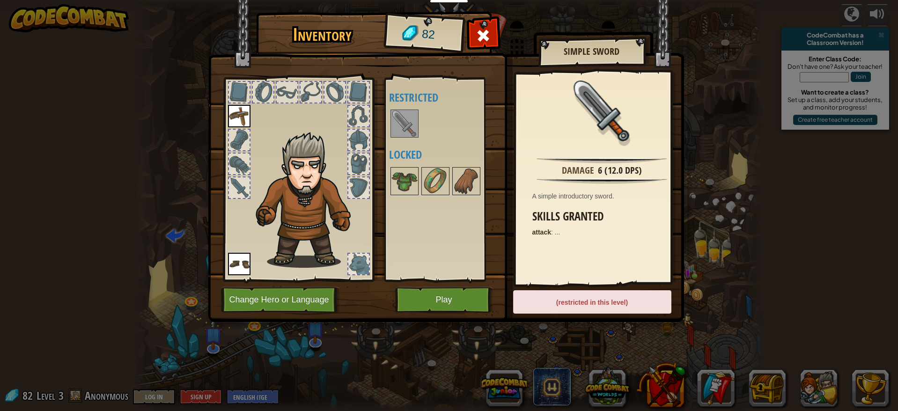
click at [410, 130] on img at bounding box center [405, 124] width 26 height 26
click at [451, 302] on button "Play" at bounding box center [444, 300] width 98 height 26
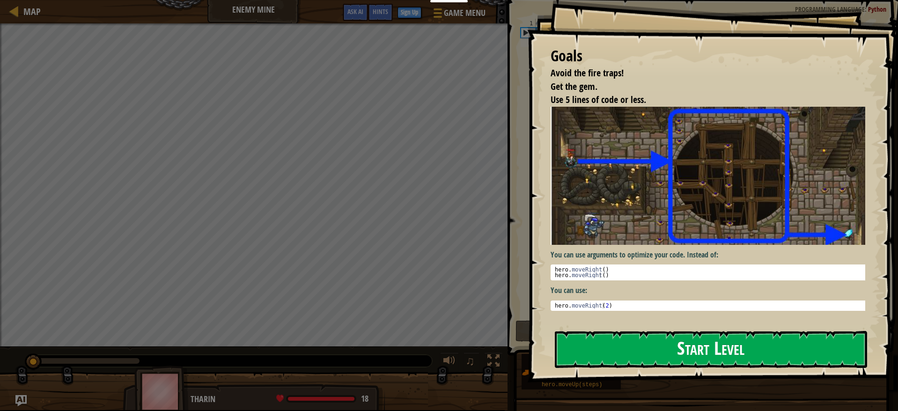
click at [634, 363] on button "Start Level" at bounding box center [711, 349] width 312 height 37
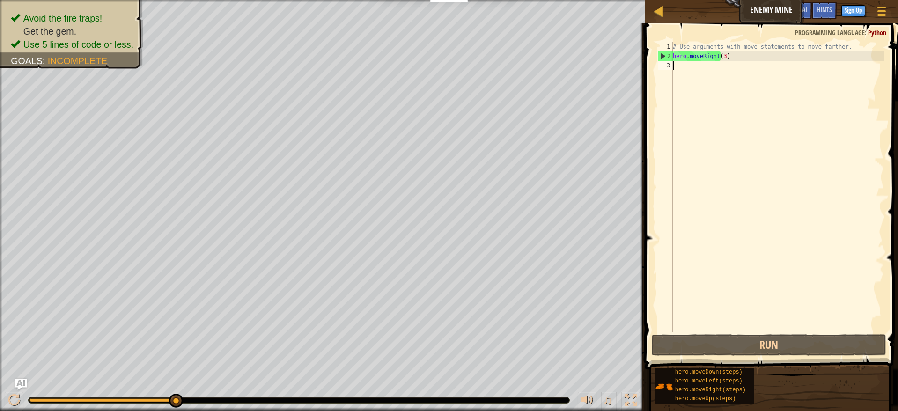
scroll to position [4, 0]
type textarea "he"
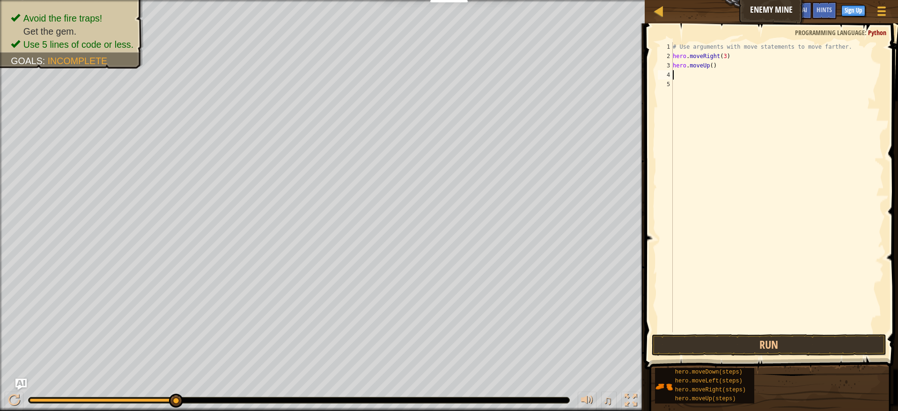
type textarea "her"
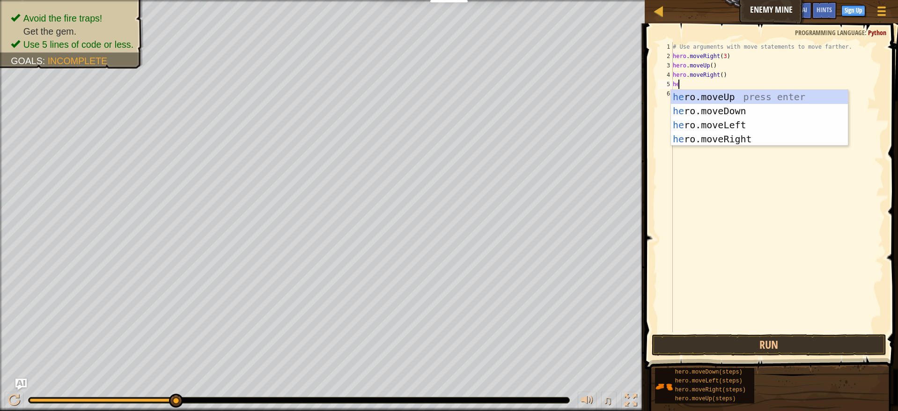
type textarea "her"
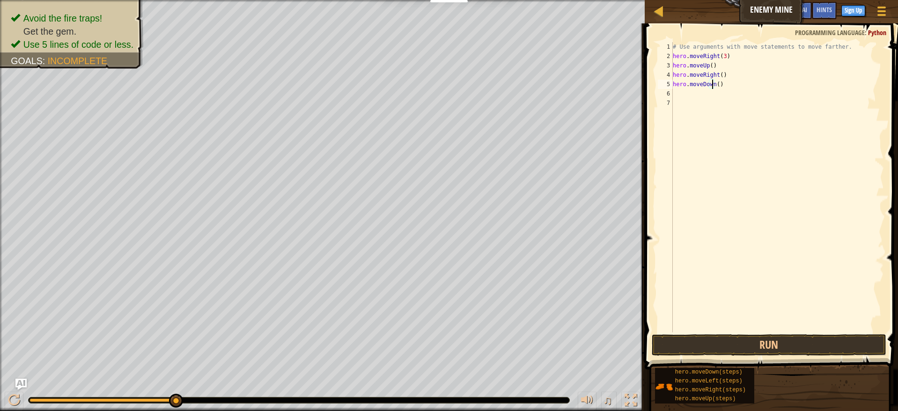
type textarea "hero.moveDown(3)"
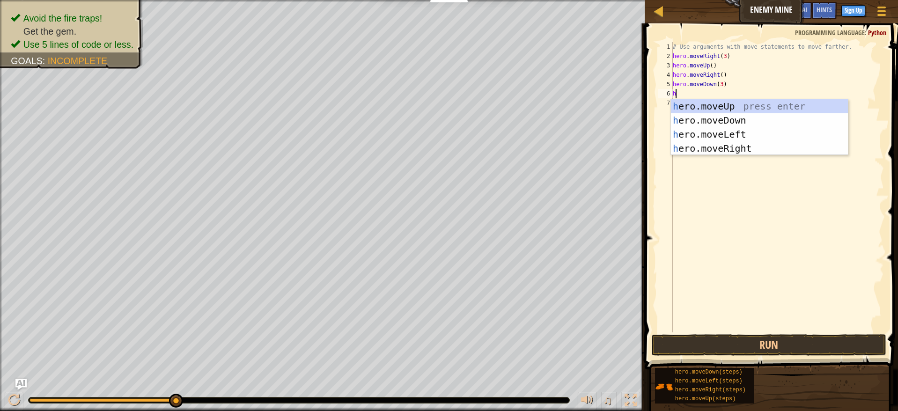
type textarea "her"
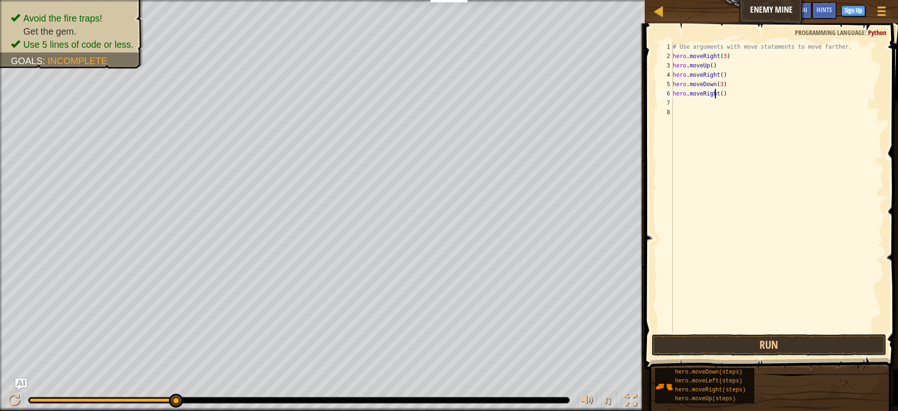
scroll to position [4, 4]
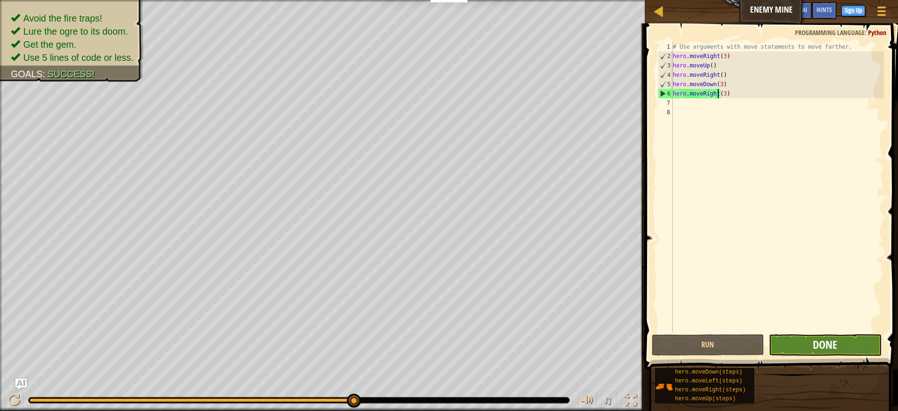
type textarea "hero.moveRight(3)"
click at [821, 351] on span "Done" at bounding box center [825, 344] width 24 height 15
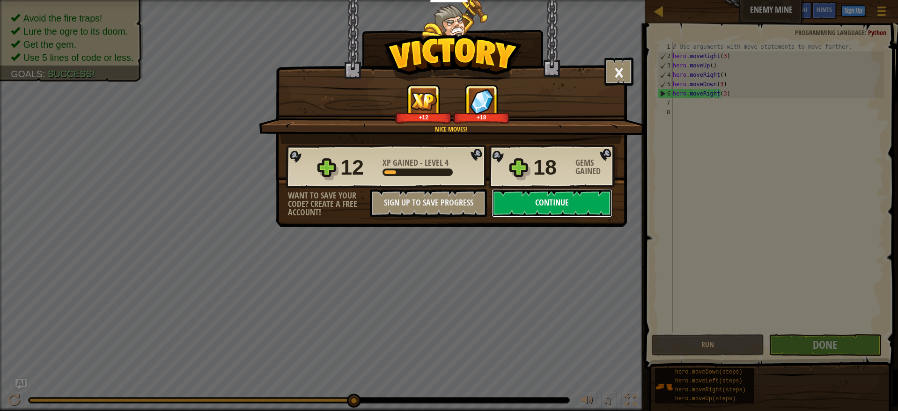
click at [573, 208] on button "Continue" at bounding box center [552, 203] width 121 height 28
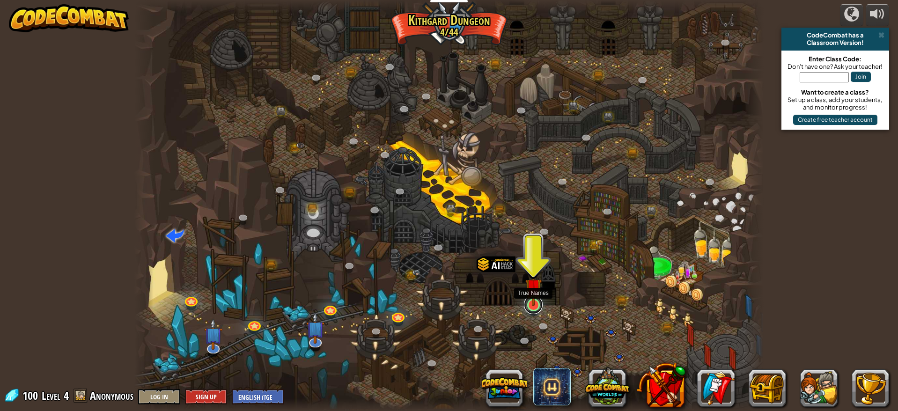
click at [537, 308] on link at bounding box center [533, 305] width 19 height 19
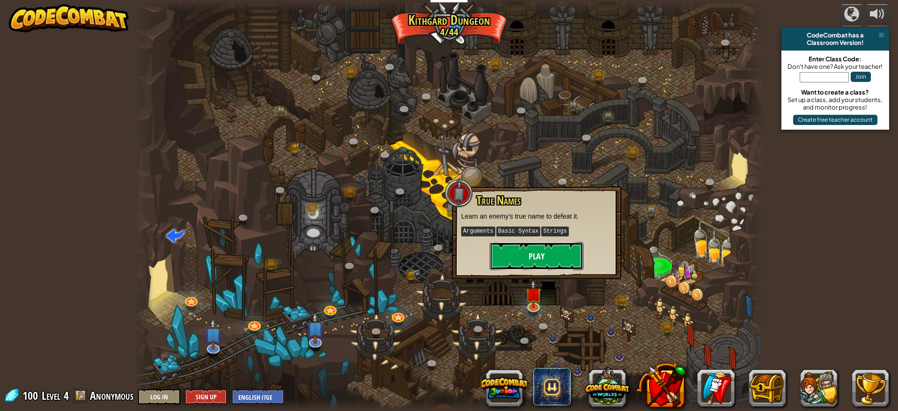
click at [543, 261] on button "Play" at bounding box center [537, 256] width 94 height 28
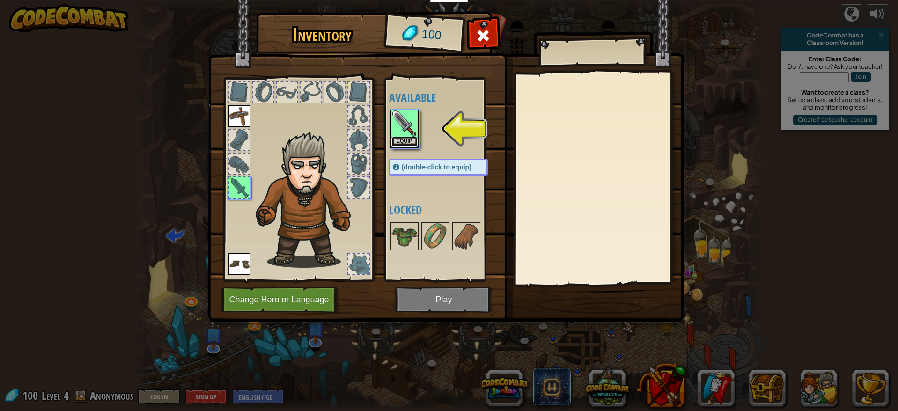
click at [400, 141] on button "Equip" at bounding box center [405, 142] width 26 height 10
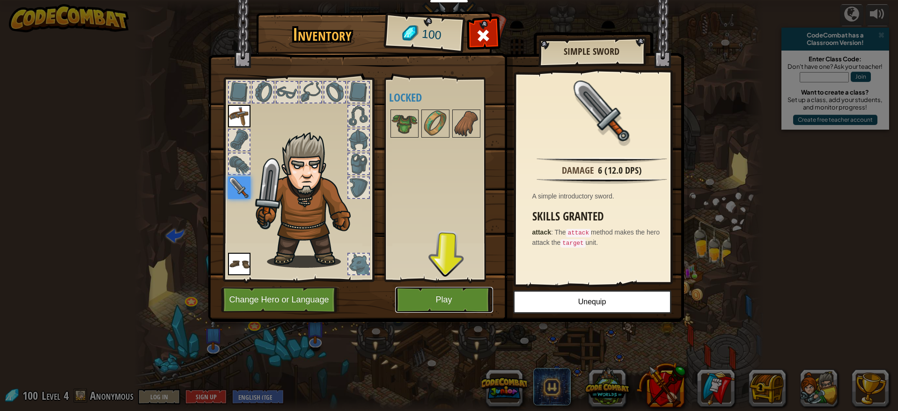
click at [482, 304] on button "Play" at bounding box center [444, 300] width 98 height 26
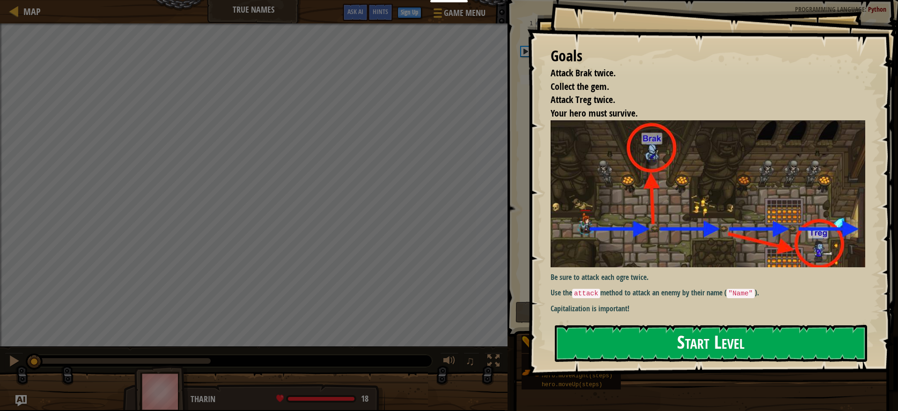
click at [663, 351] on button "Start Level" at bounding box center [711, 343] width 312 height 37
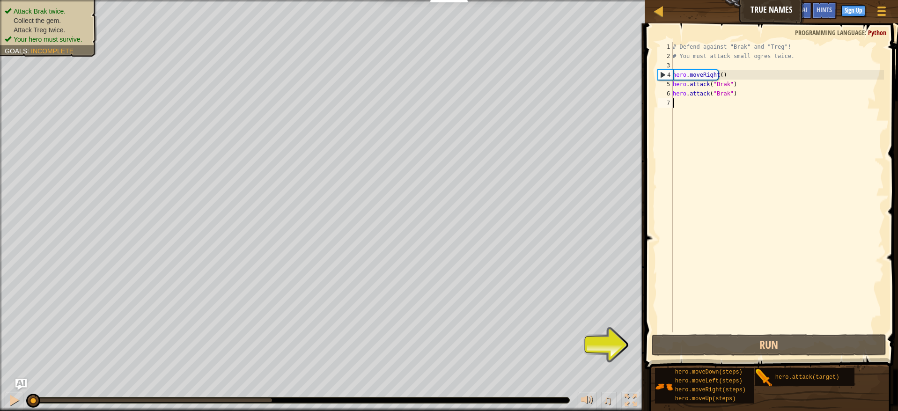
scroll to position [4, 0]
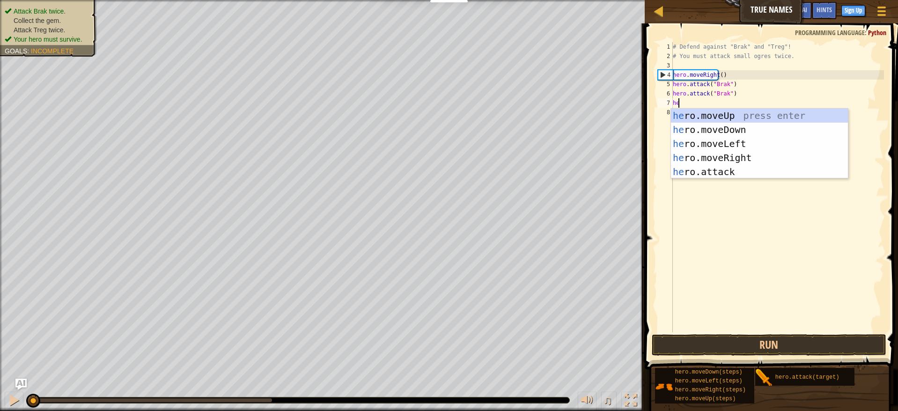
type textarea "her"
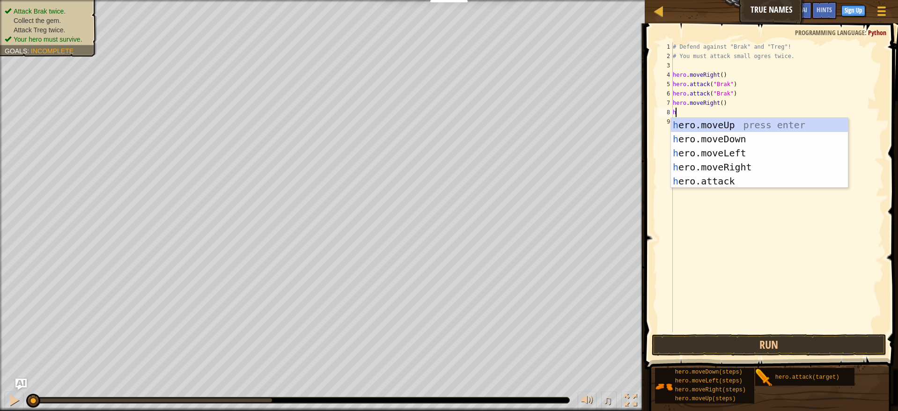
scroll to position [4, 0]
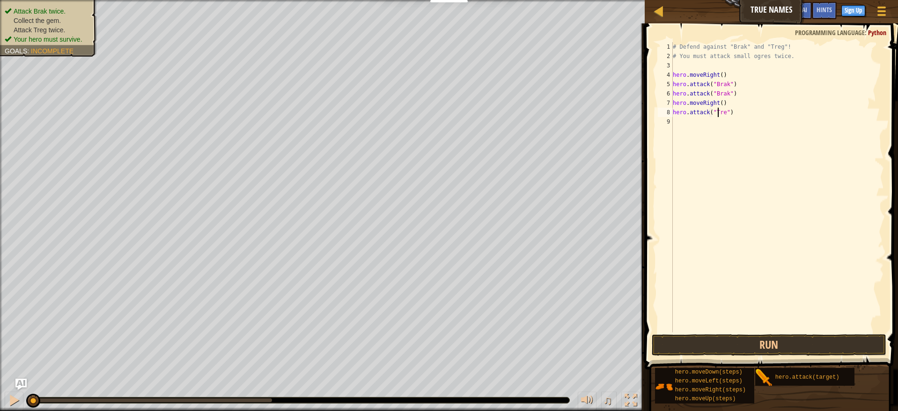
type textarea "hero.attack("Treg")"
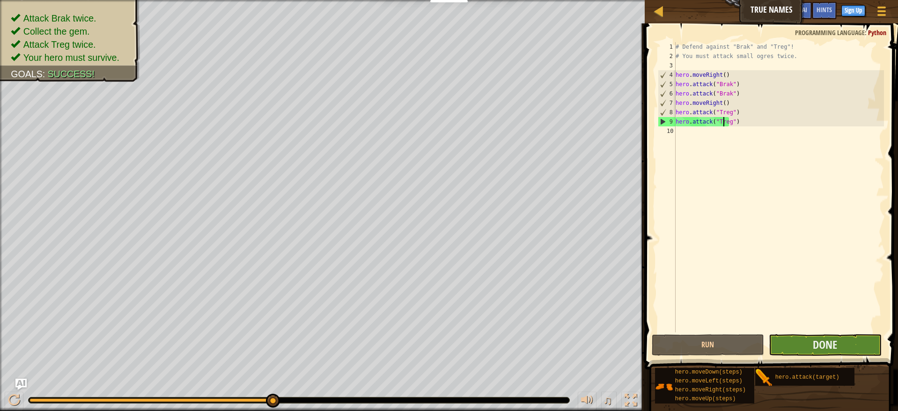
type textarea "hero.attack("Treg")"
click at [808, 340] on button "Done" at bounding box center [825, 345] width 113 height 22
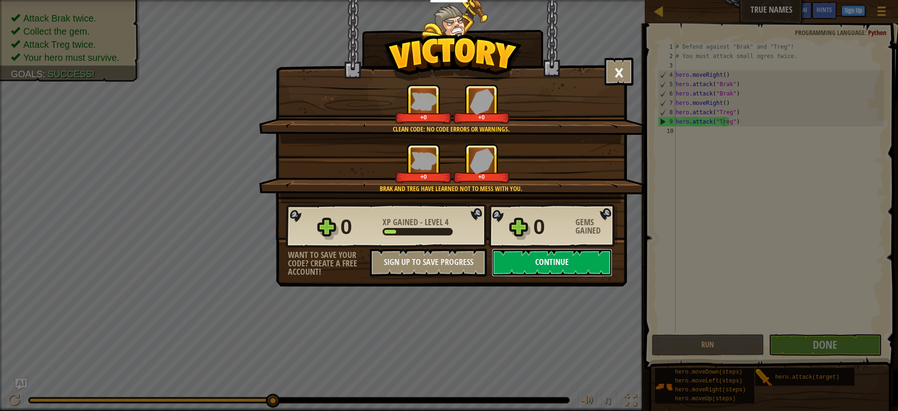
click at [565, 263] on button "Continue" at bounding box center [552, 263] width 121 height 28
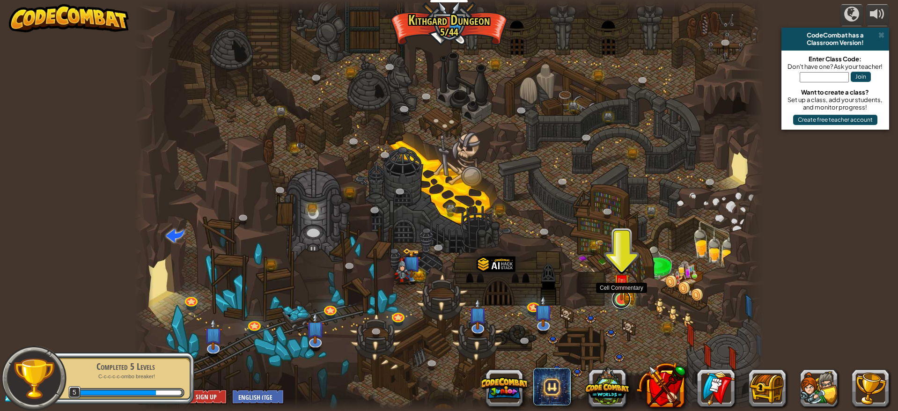
click at [619, 304] on link at bounding box center [621, 299] width 19 height 19
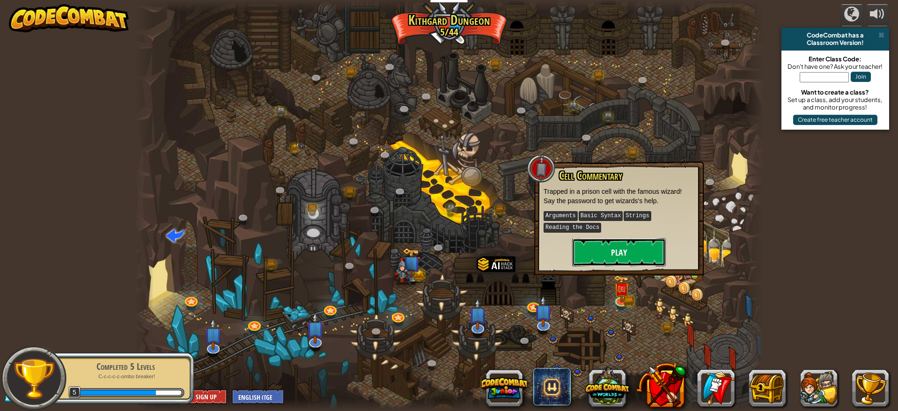
click at [616, 250] on button "Play" at bounding box center [619, 252] width 94 height 28
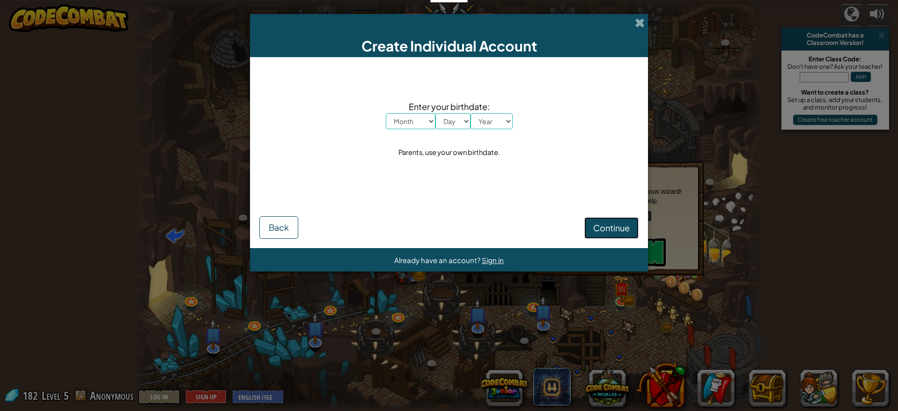
click at [615, 226] on span "Continue" at bounding box center [611, 227] width 37 height 11
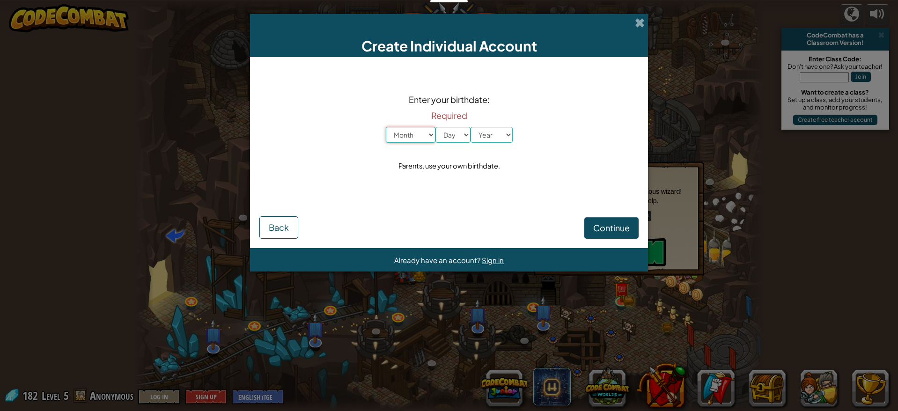
drag, startPoint x: 422, startPoint y: 134, endPoint x: 518, endPoint y: 206, distance: 120.1
click at [518, 206] on form "Enter your birthdate: Required Month January February March April May June July…" at bounding box center [449, 152] width 398 height 191
select select "8"
click at [386, 127] on select "Month January February March April May June July August September October Novem…" at bounding box center [411, 135] width 50 height 16
select select "4"
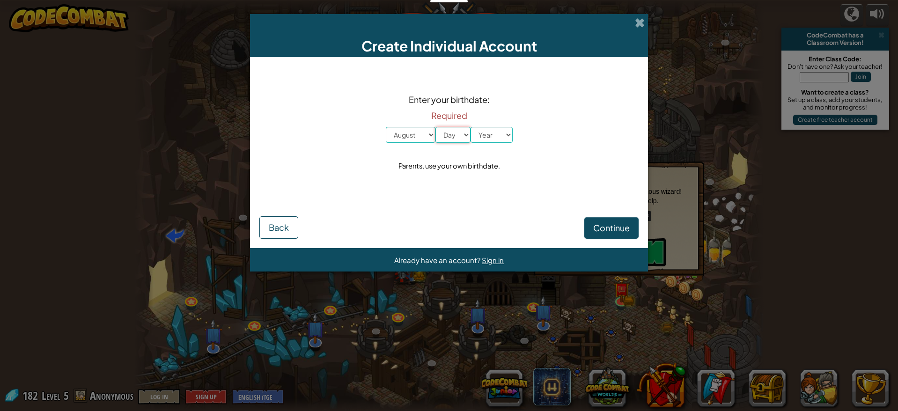
click at [436, 127] on select "Day 1 2 3 4 5 6 7 8 9 10 11 12 13 14 15 16 17 18 19 20 21 22 23 24 25 26 27 28 …" at bounding box center [453, 135] width 35 height 16
select select "1984"
click at [471, 127] on select "Year 2025 2024 2023 2022 2021 2020 2019 2018 2017 2016 2015 2014 2013 2012 2011…" at bounding box center [492, 135] width 42 height 16
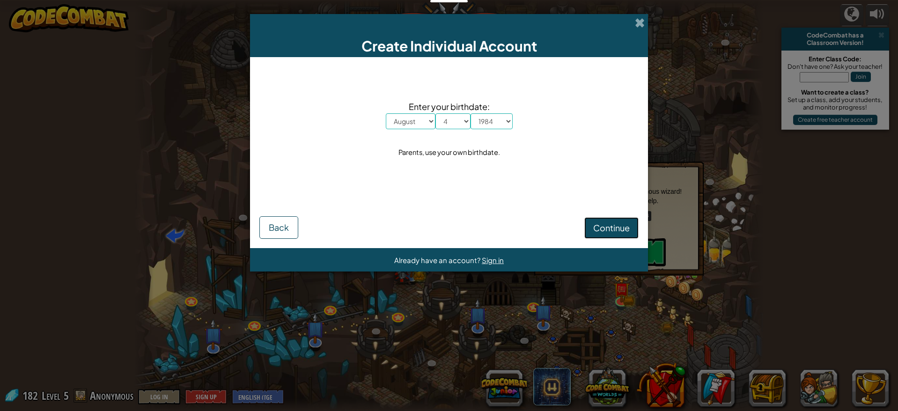
click at [614, 233] on span "Continue" at bounding box center [611, 227] width 37 height 11
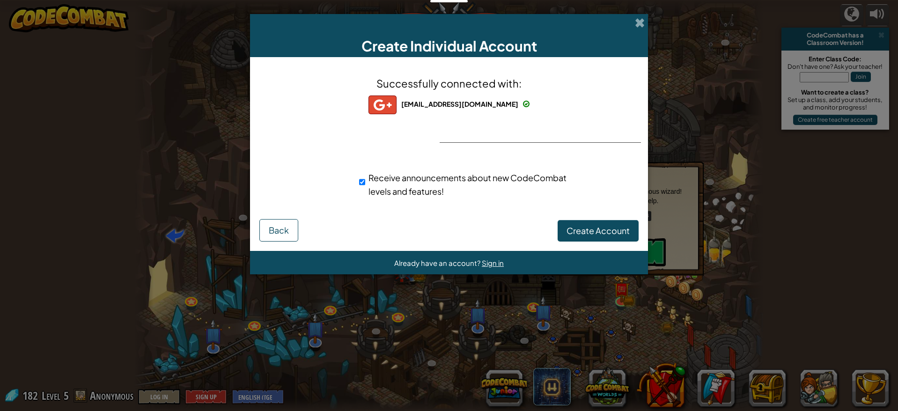
click at [397, 188] on span "Receive announcements about new CodeCombat levels and features!" at bounding box center [468, 184] width 198 height 24
click at [365, 188] on input "Receive announcements about new CodeCombat levels and features!" at bounding box center [362, 182] width 6 height 19
checkbox input "false"
click at [570, 227] on span "Create Account" at bounding box center [598, 230] width 63 height 11
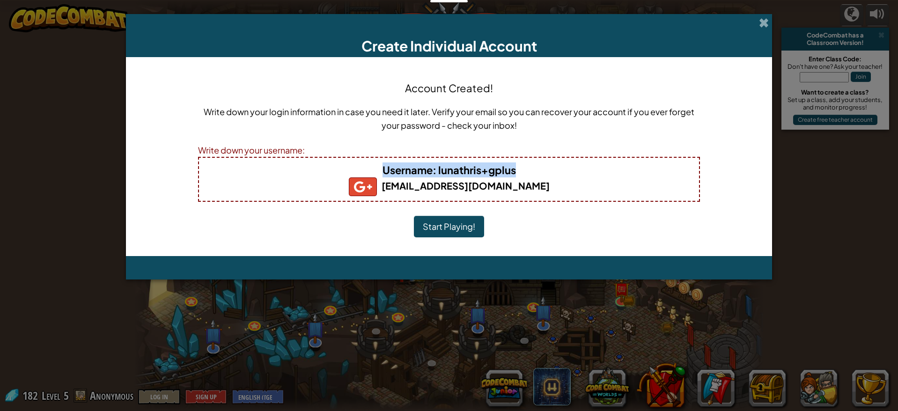
drag, startPoint x: 379, startPoint y: 170, endPoint x: 519, endPoint y: 172, distance: 140.5
click at [519, 172] on h4 "Username : lunathris+gplus" at bounding box center [448, 170] width 481 height 15
copy b "Username : lunathris+gplus"
click at [452, 222] on button "Start Playing!" at bounding box center [449, 227] width 70 height 22
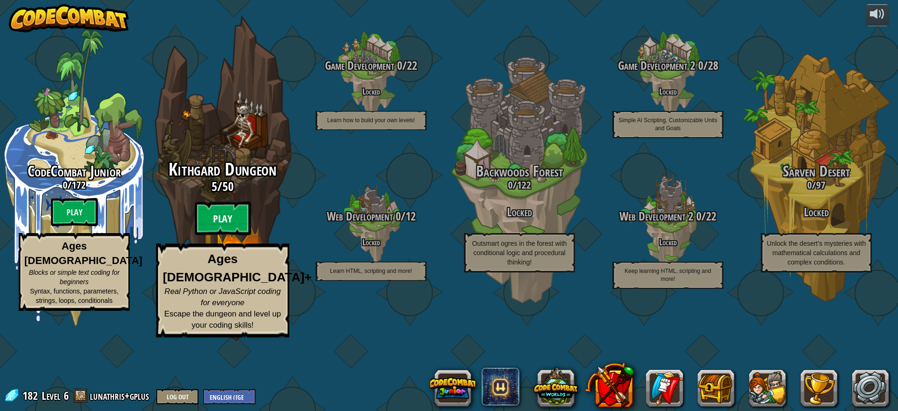
click at [227, 236] on btn "Play" at bounding box center [223, 219] width 56 height 34
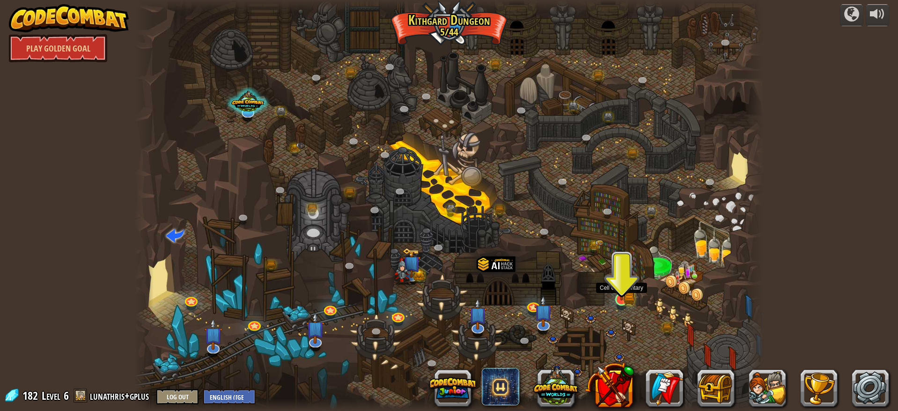
click at [628, 300] on img at bounding box center [622, 282] width 16 height 37
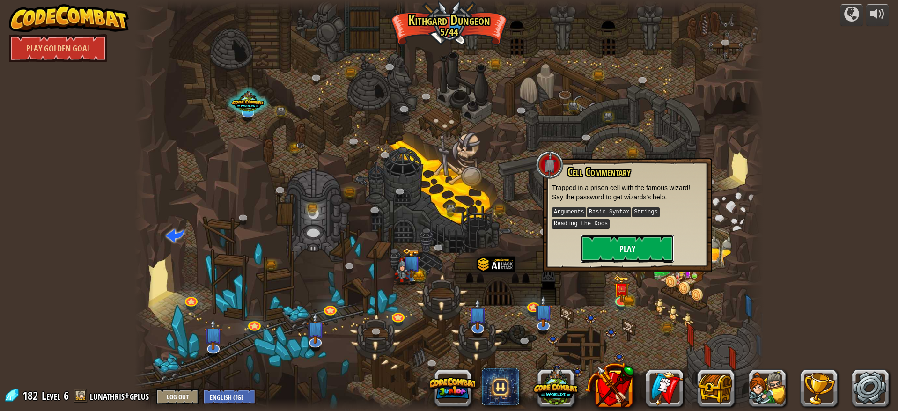
click at [618, 250] on button "Play" at bounding box center [628, 249] width 94 height 28
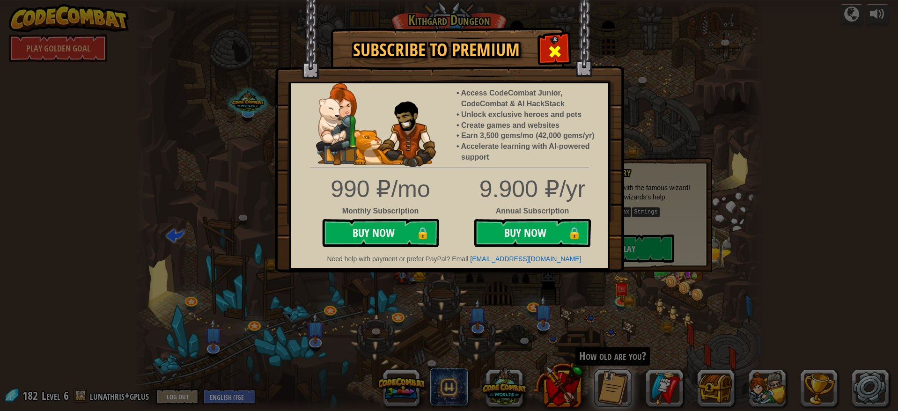
click at [553, 49] on span at bounding box center [555, 51] width 15 height 15
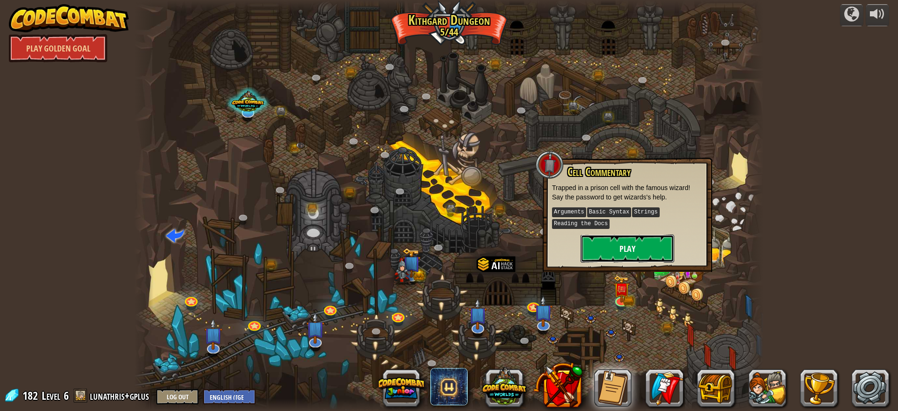
click at [615, 256] on button "Play" at bounding box center [628, 249] width 94 height 28
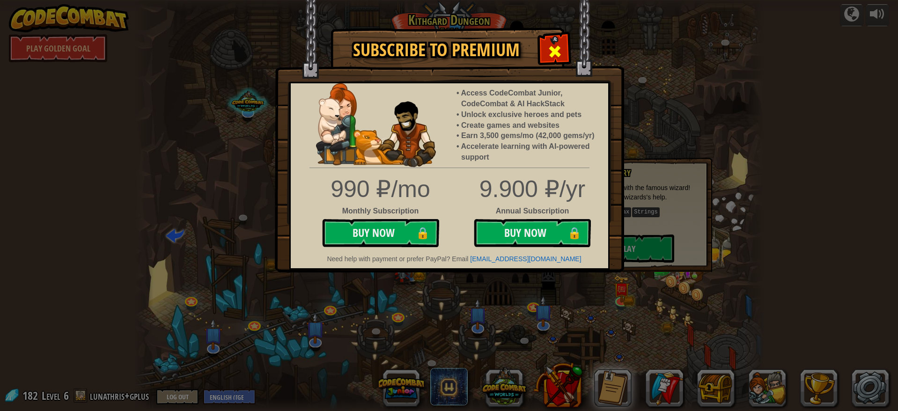
click at [550, 47] on span at bounding box center [555, 51] width 15 height 15
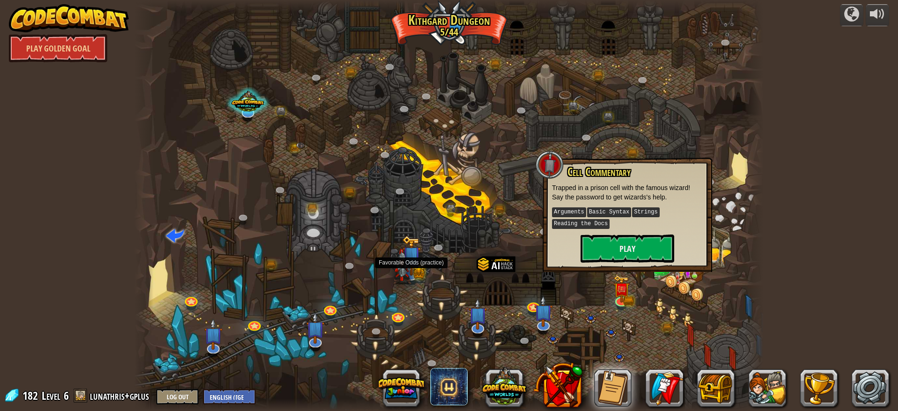
click at [407, 269] on img at bounding box center [402, 267] width 18 height 36
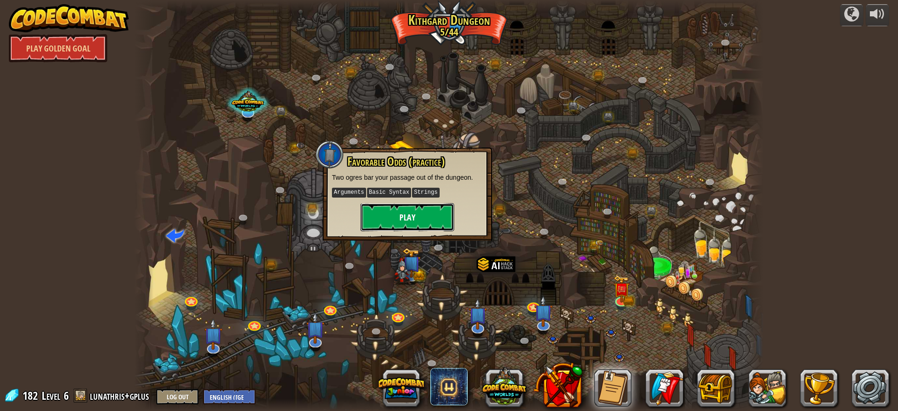
click at [424, 220] on button "Play" at bounding box center [408, 217] width 94 height 28
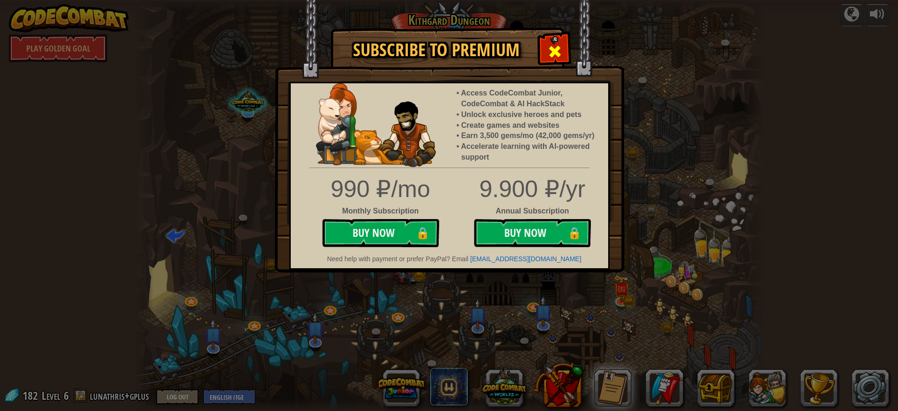
click at [558, 49] on span at bounding box center [555, 51] width 15 height 15
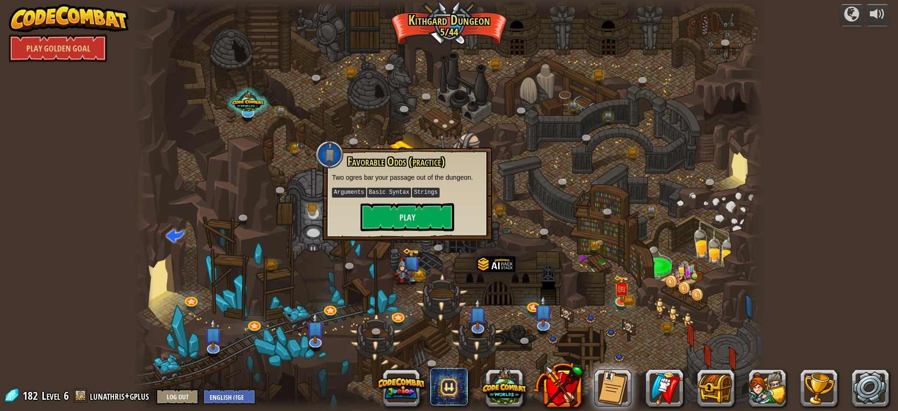
click at [544, 155] on div at bounding box center [448, 205] width 629 height 411
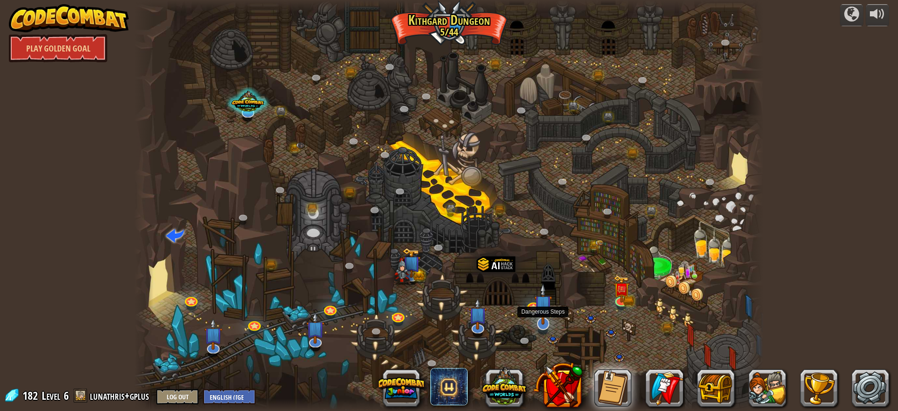
click at [541, 318] on img at bounding box center [543, 304] width 18 height 42
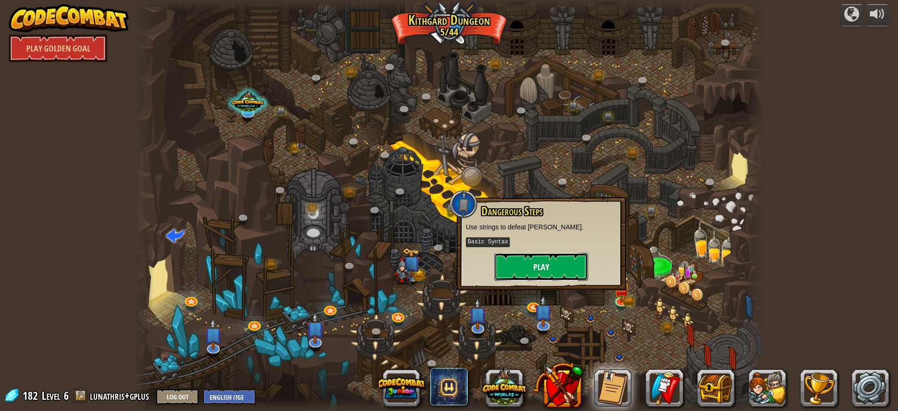
click at [542, 274] on button "Play" at bounding box center [542, 267] width 94 height 28
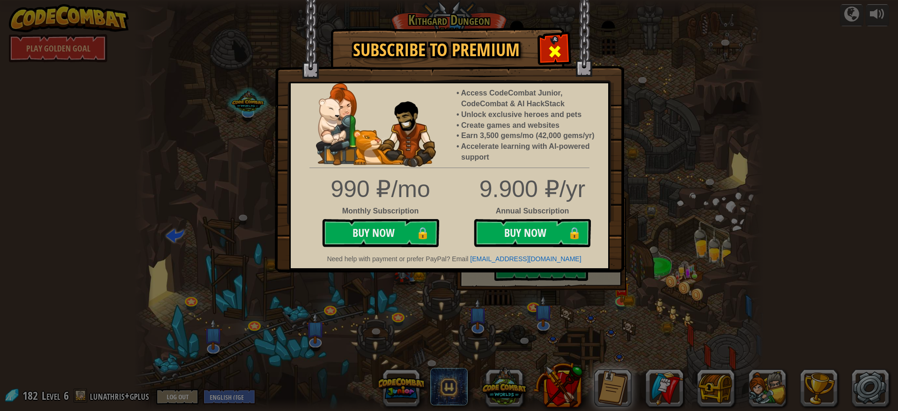
click at [548, 53] on span at bounding box center [555, 51] width 15 height 15
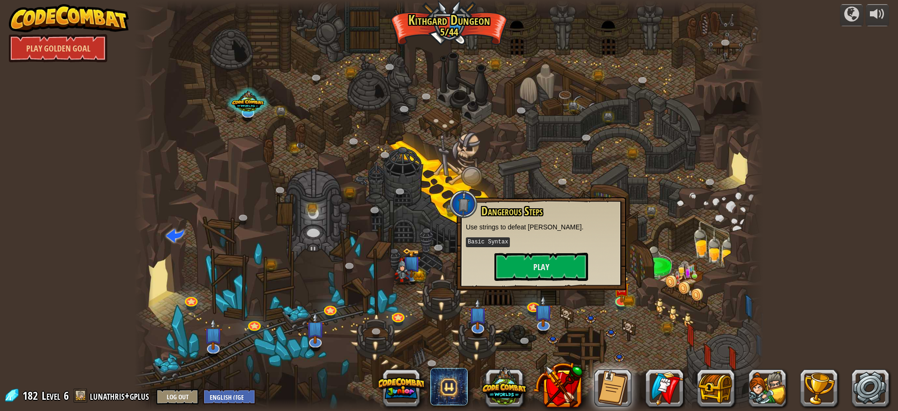
click at [548, 135] on div at bounding box center [448, 205] width 629 height 411
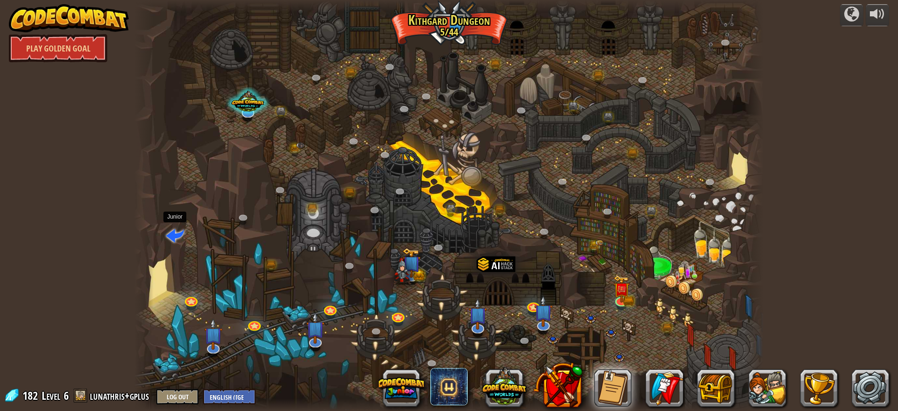
click at [177, 238] on span at bounding box center [175, 235] width 18 height 18
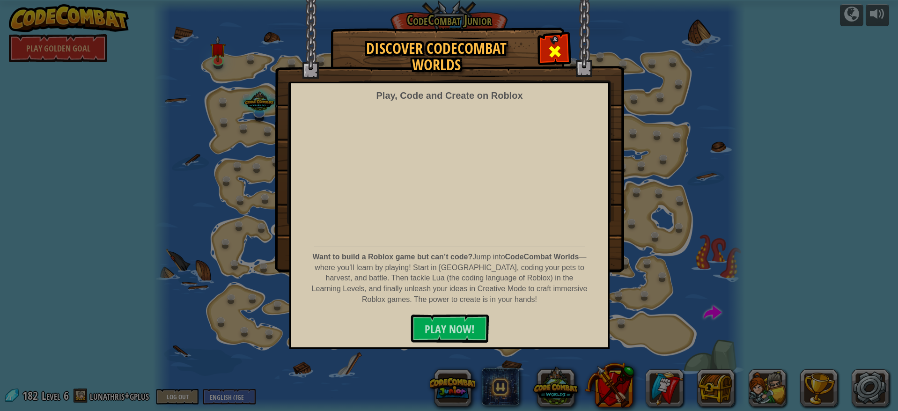
click at [556, 55] on span at bounding box center [555, 51] width 15 height 15
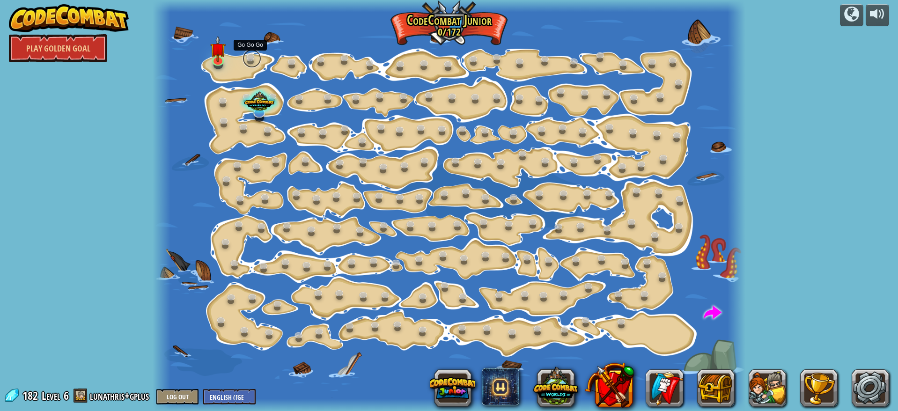
click at [254, 58] on link at bounding box center [252, 58] width 19 height 19
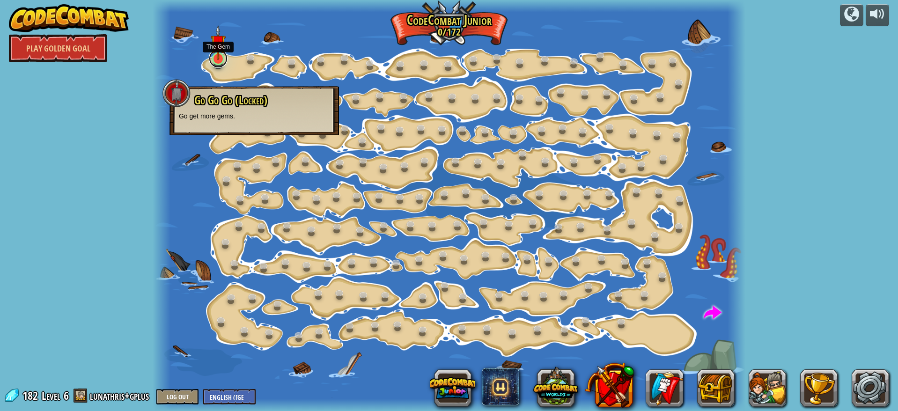
click at [219, 63] on link at bounding box center [218, 58] width 19 height 19
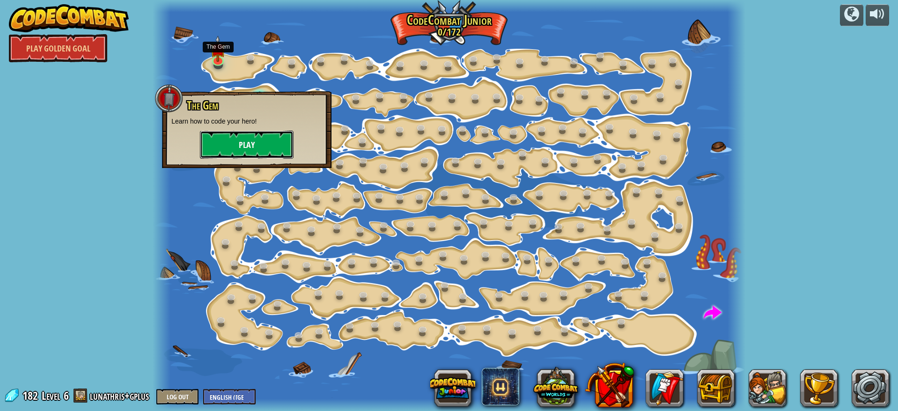
click at [233, 153] on button "Play" at bounding box center [247, 145] width 94 height 28
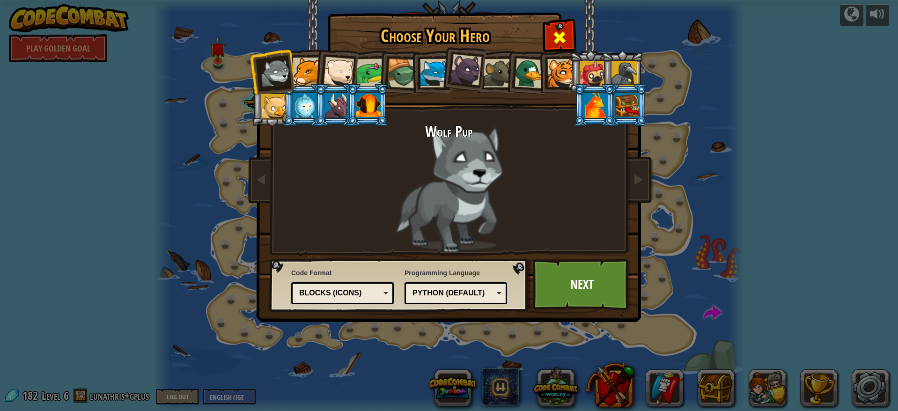
click at [559, 38] on span at bounding box center [559, 37] width 15 height 15
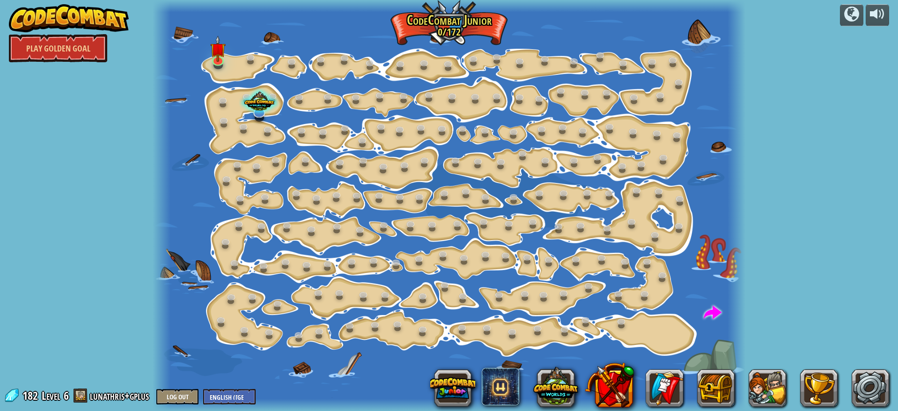
click at [47, 23] on img at bounding box center [69, 18] width 120 height 28
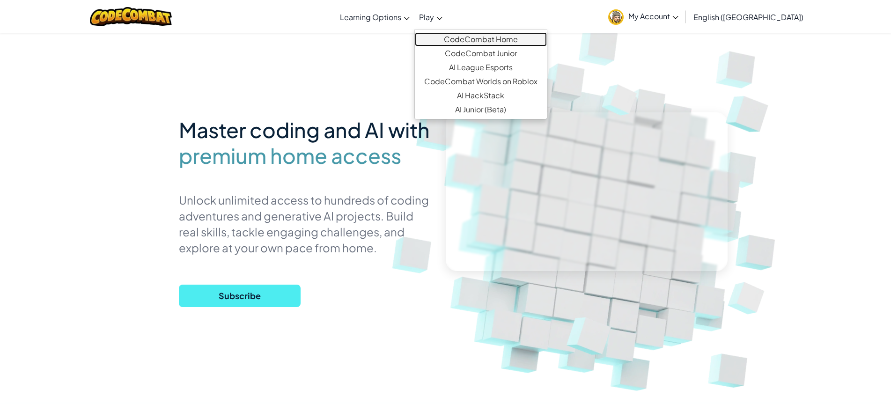
click at [481, 42] on link "CodeCombat Home" at bounding box center [481, 39] width 132 height 14
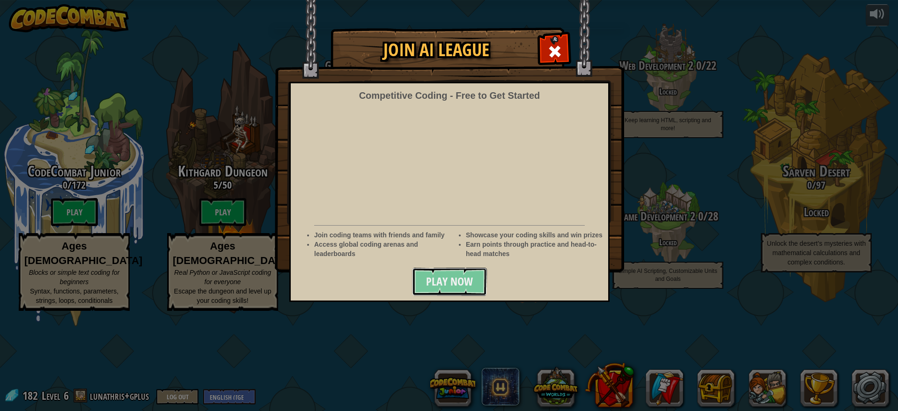
click at [448, 290] on button "Play Now" at bounding box center [449, 282] width 75 height 28
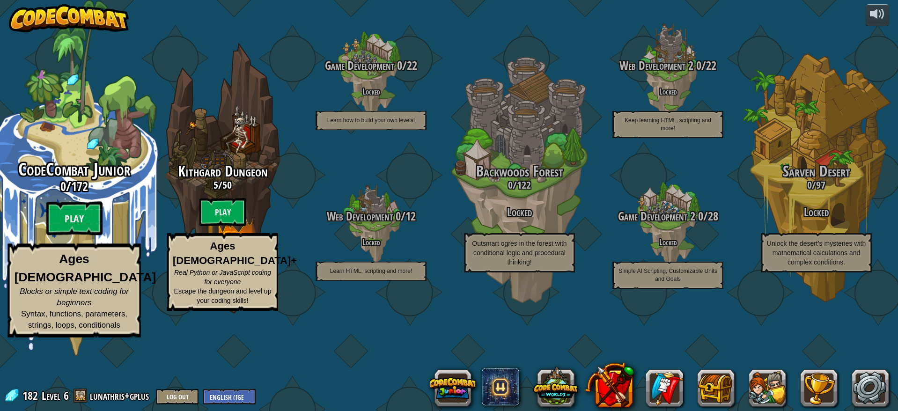
click at [76, 285] on div "CodeCombat Junior 0 / 172 Play Ages 5-8 Blocks or simple text coding for beginn…" at bounding box center [74, 249] width 178 height 178
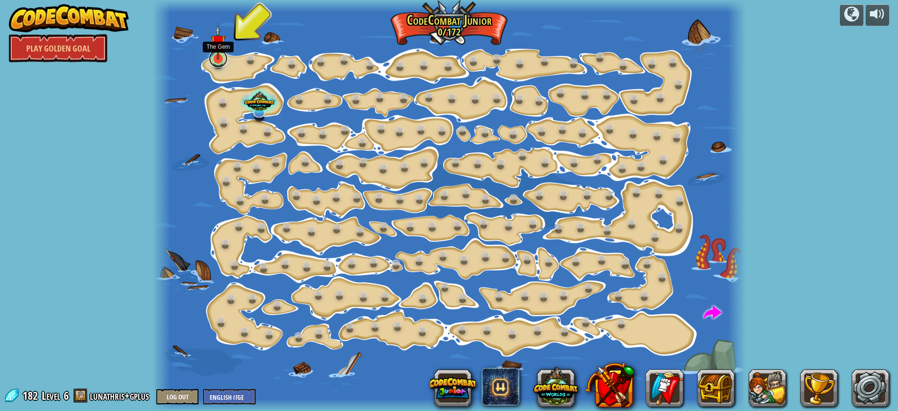
click at [215, 63] on link at bounding box center [218, 58] width 19 height 19
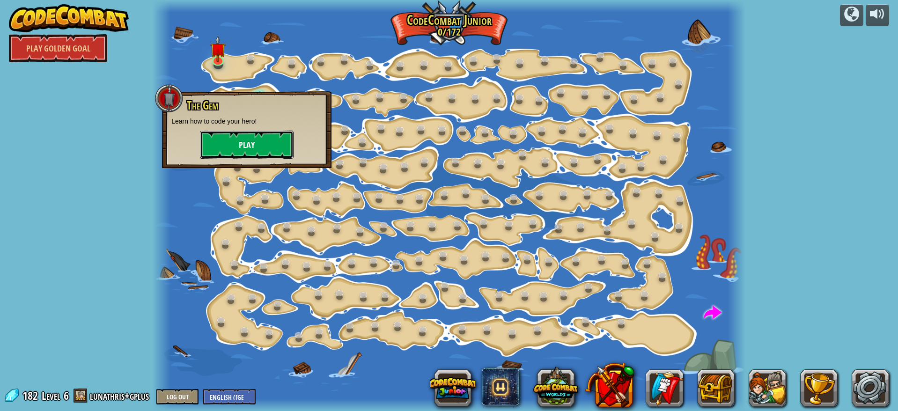
click at [266, 149] on button "Play" at bounding box center [247, 145] width 94 height 28
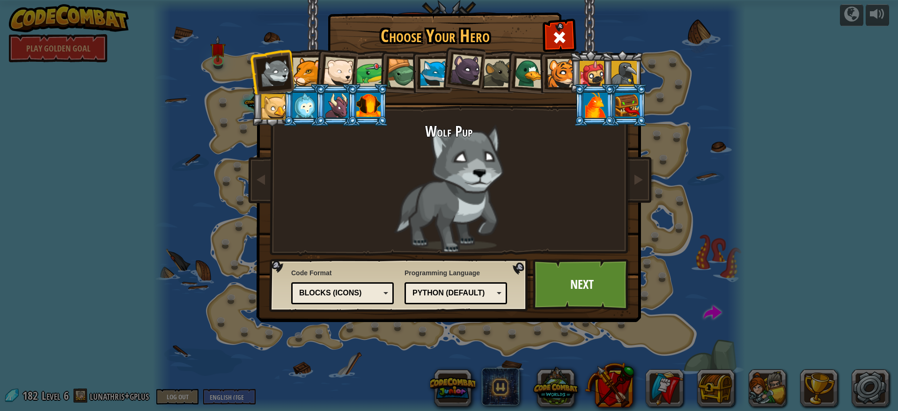
click at [432, 75] on div at bounding box center [434, 73] width 29 height 29
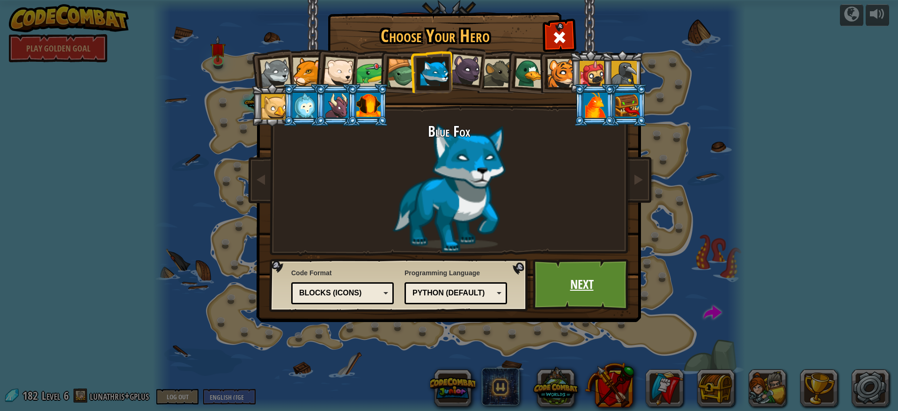
click at [569, 280] on link "Next" at bounding box center [582, 285] width 98 height 52
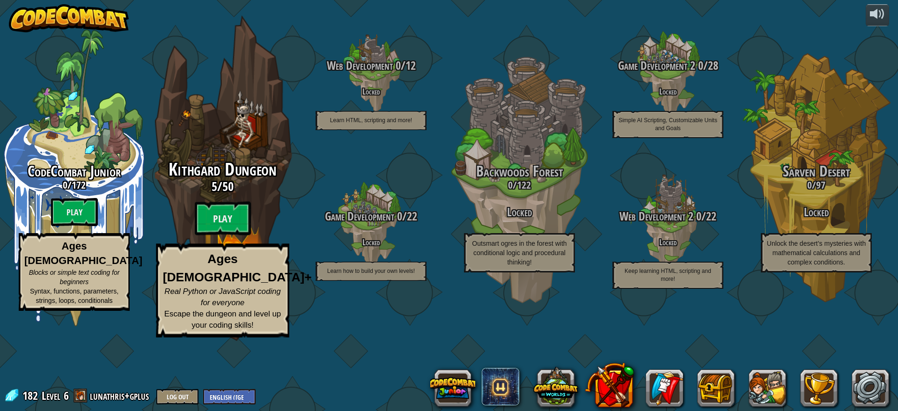
click at [242, 182] on span "Kithgard Dungeon" at bounding box center [223, 169] width 108 height 24
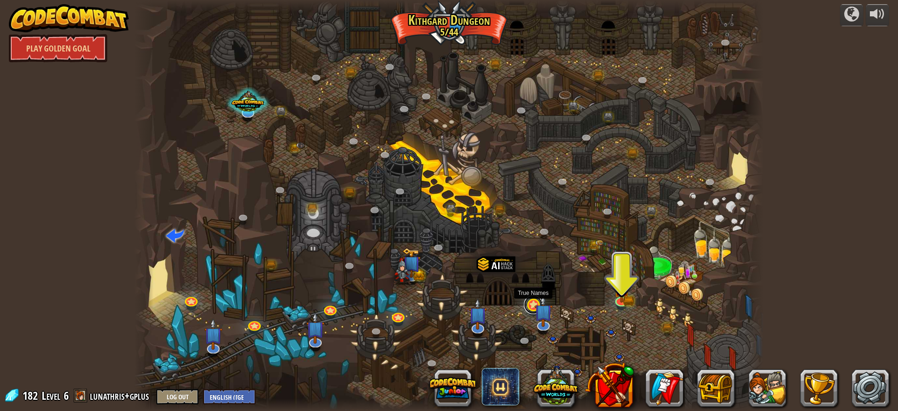
click at [526, 305] on link at bounding box center [533, 305] width 19 height 19
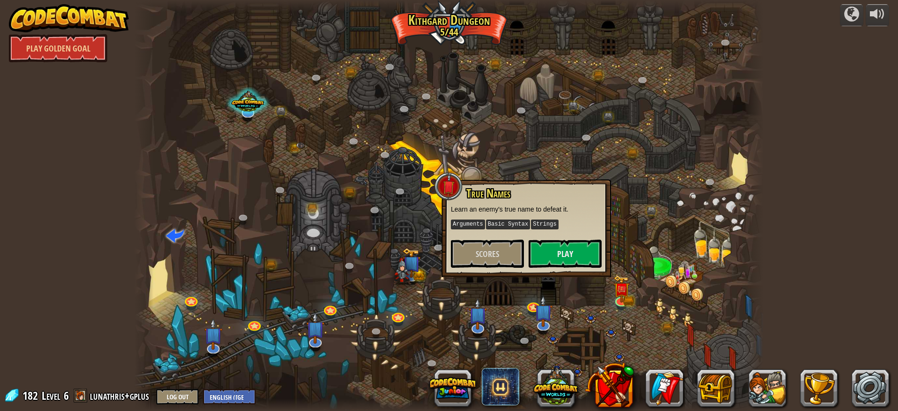
click at [679, 261] on div at bounding box center [448, 205] width 629 height 411
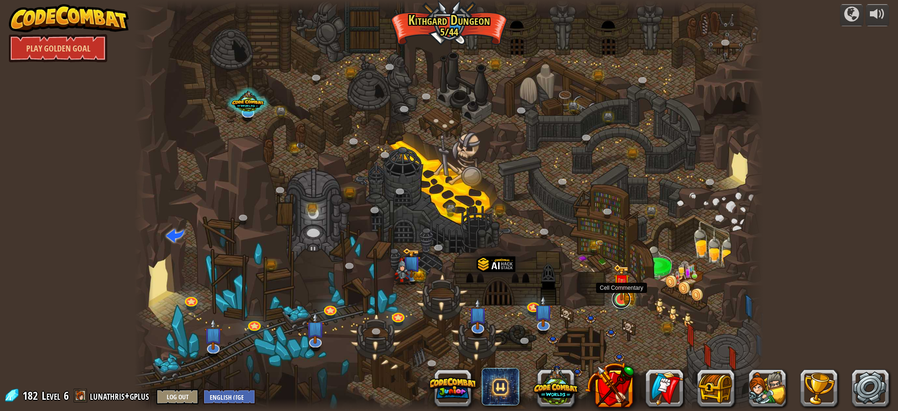
click at [621, 302] on link at bounding box center [621, 299] width 19 height 19
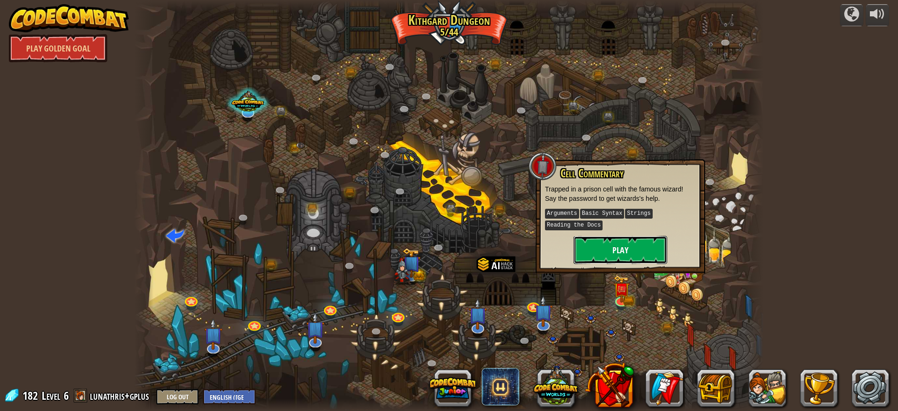
click at [627, 252] on button "Play" at bounding box center [621, 250] width 94 height 28
